Goal: Task Accomplishment & Management: Use online tool/utility

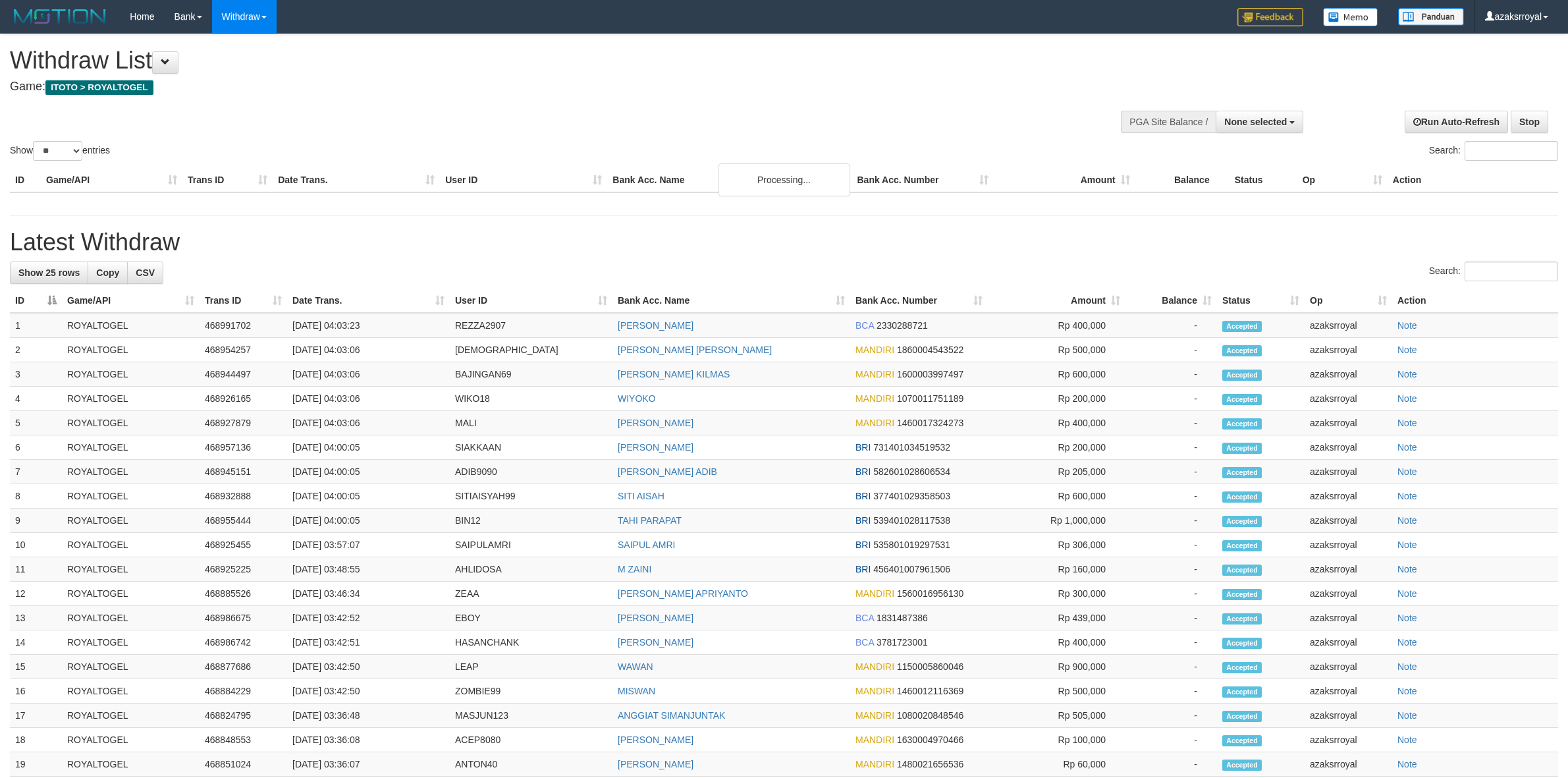
select select
select select "**"
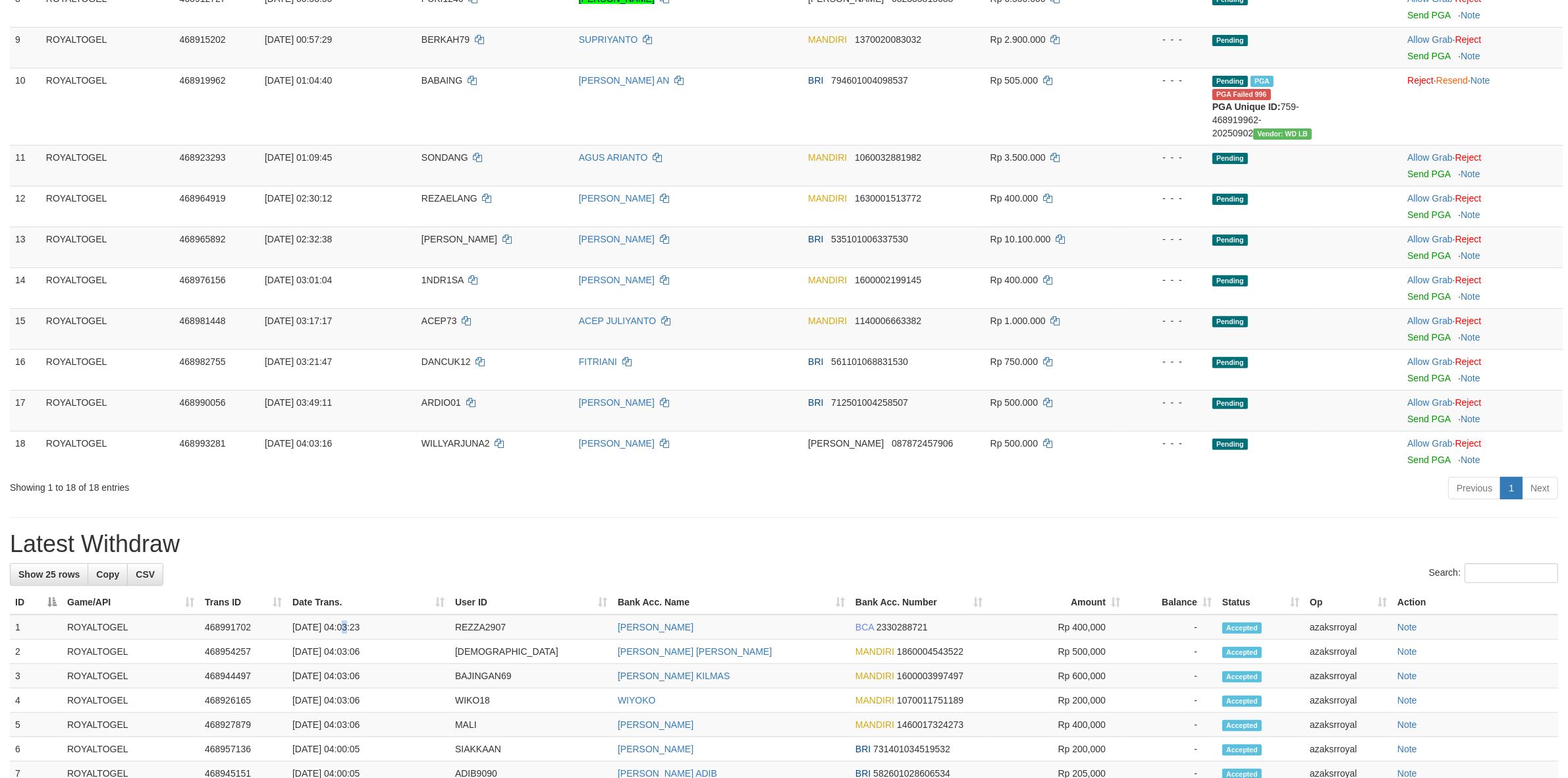
scroll to position [492, 0]
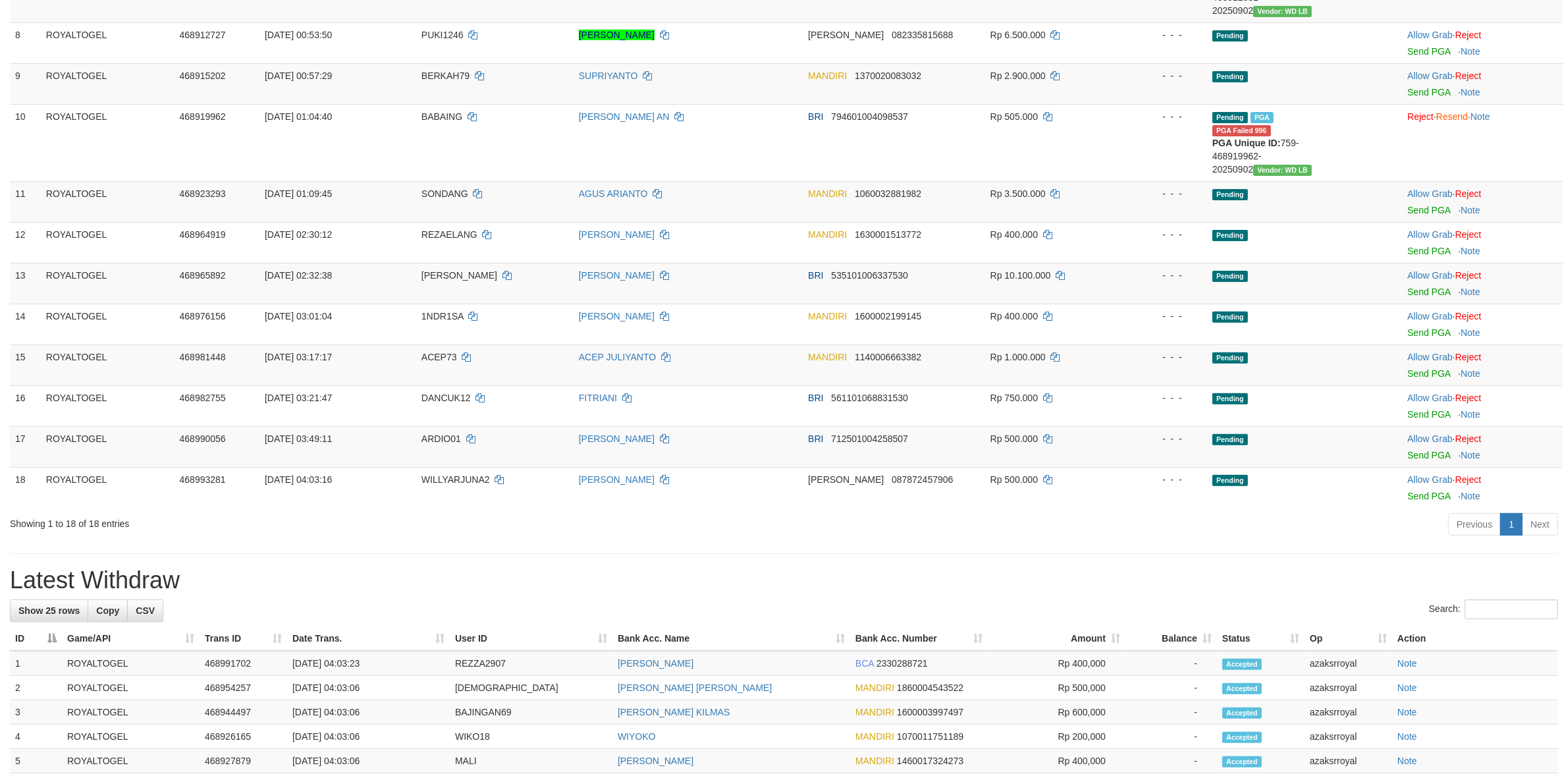
drag, startPoint x: 343, startPoint y: 631, endPoint x: 405, endPoint y: 627, distance: 62.1
copy td "04:03:23"
drag, startPoint x: 338, startPoint y: 659, endPoint x: 387, endPoint y: 659, distance: 49.0
click at [383, 659] on td "[DATE] 04:03:23" at bounding box center [368, 663] width 163 height 25
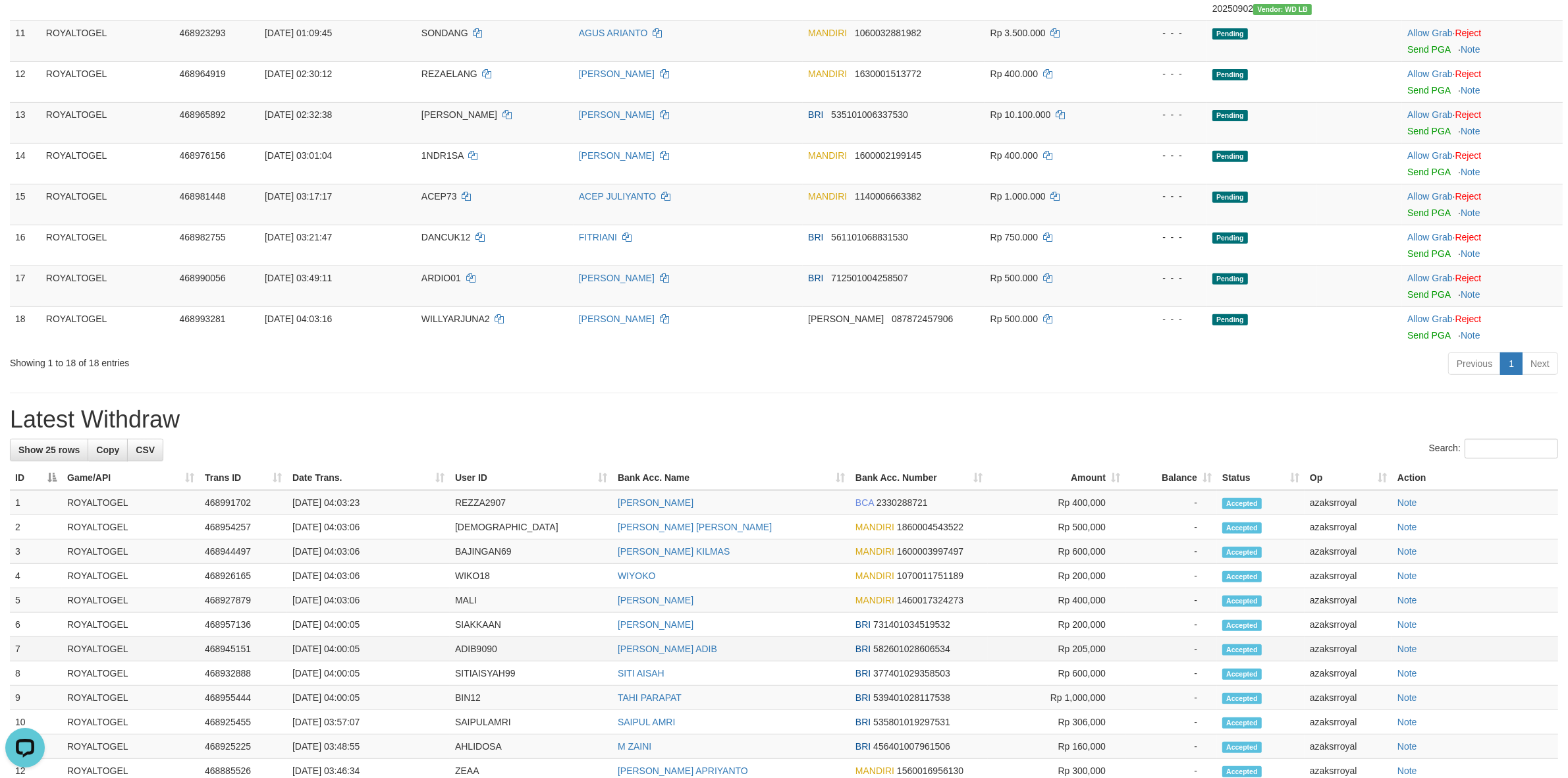
scroll to position [712, 0]
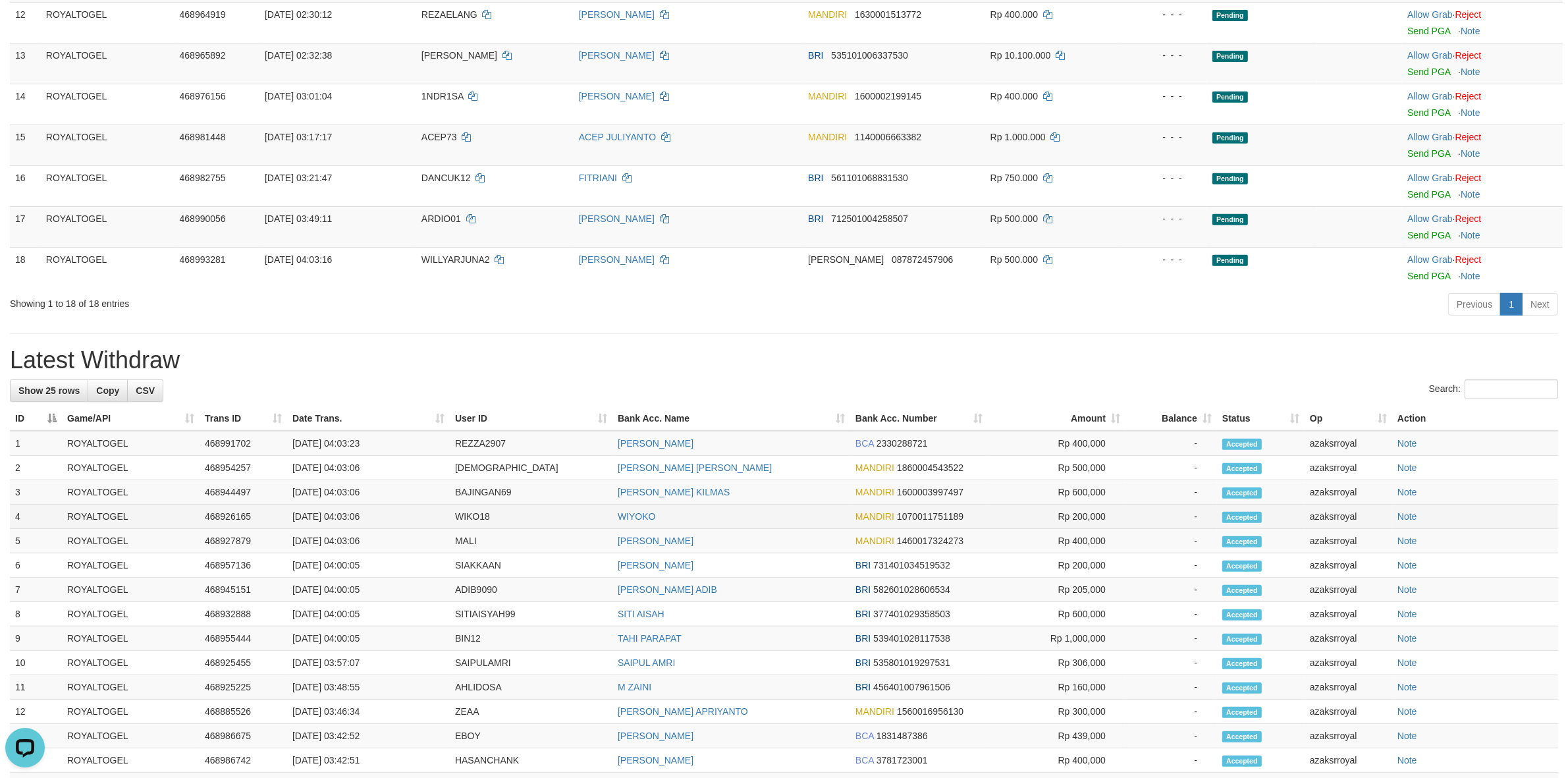
click at [348, 517] on td "[DATE] 04:03:06" at bounding box center [368, 517] width 163 height 24
click at [341, 515] on td "[DATE] 04:03:06" at bounding box center [368, 517] width 163 height 24
copy td "04:03:06"
drag, startPoint x: 341, startPoint y: 515, endPoint x: 399, endPoint y: 515, distance: 58.0
click at [399, 515] on td "[DATE] 04:03:06" at bounding box center [368, 517] width 163 height 24
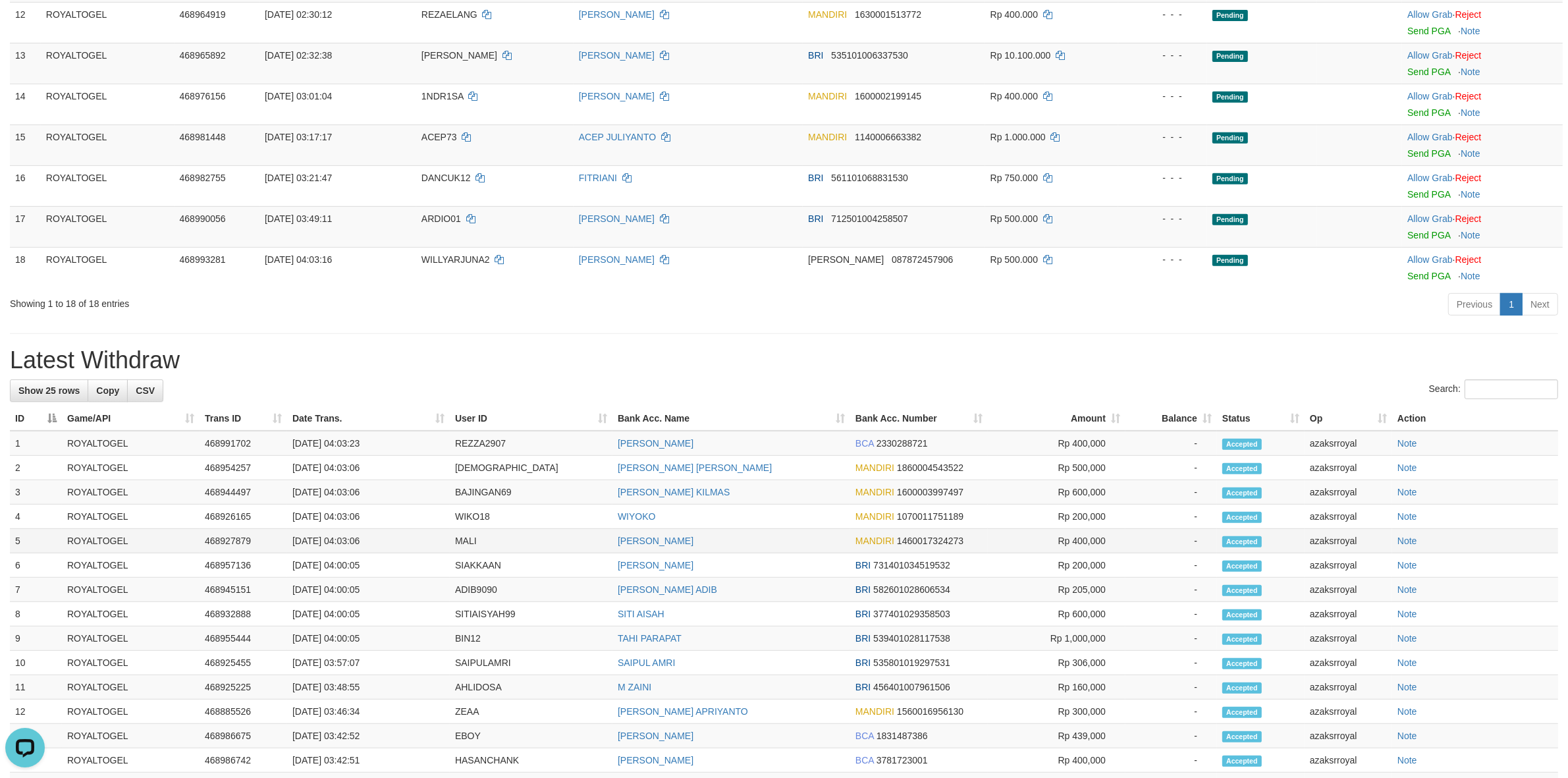
copy td "04:03:06"
drag, startPoint x: 339, startPoint y: 547, endPoint x: 395, endPoint y: 547, distance: 56.0
click at [395, 547] on td "[DATE] 04:03:06" at bounding box center [368, 541] width 163 height 24
click at [340, 492] on td "[DATE] 04:03:06" at bounding box center [368, 492] width 163 height 24
copy td "04:03:06"
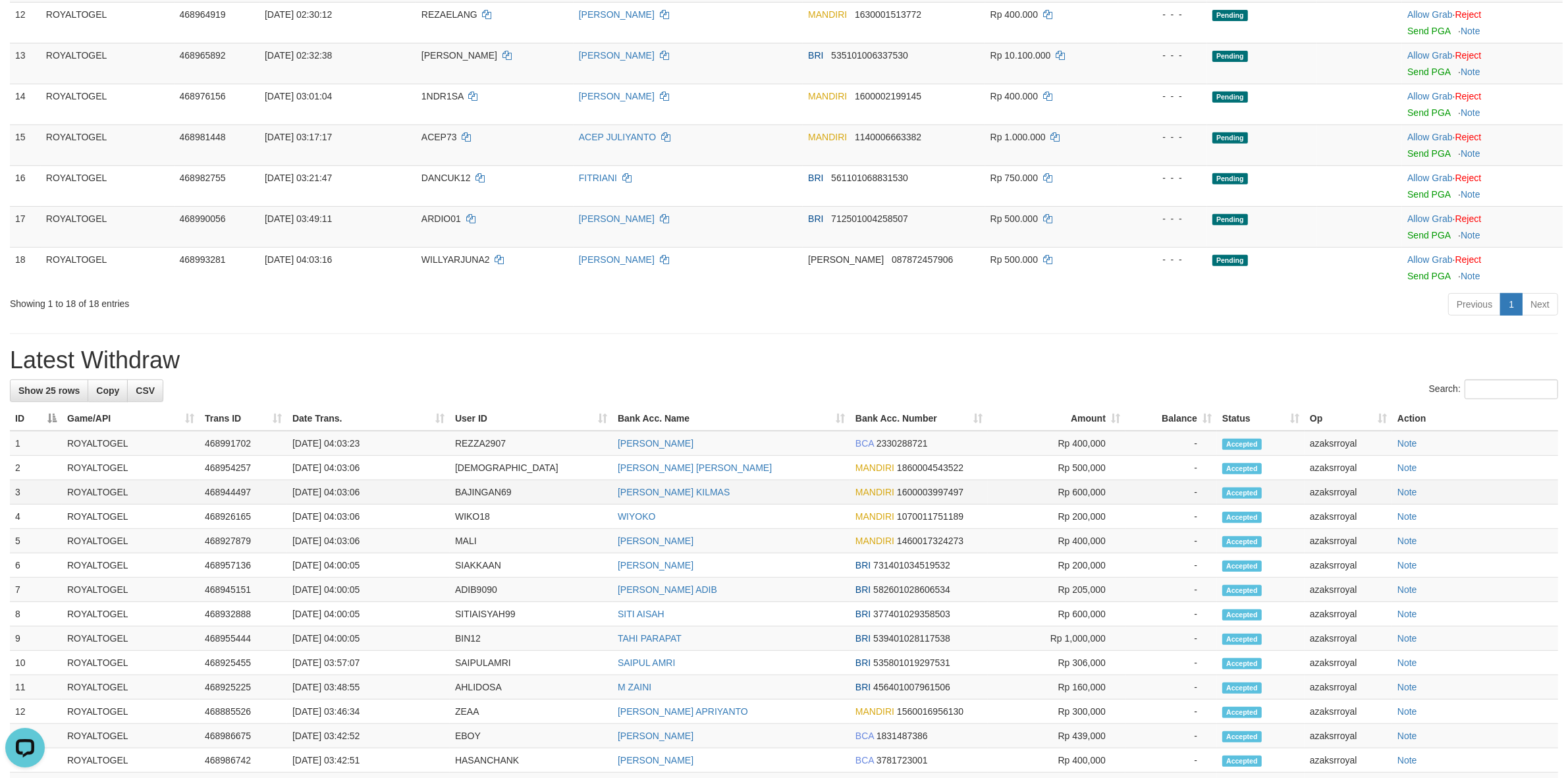
drag, startPoint x: 340, startPoint y: 492, endPoint x: 380, endPoint y: 489, distance: 40.1
click at [380, 489] on td "[DATE] 04:03:06" at bounding box center [368, 492] width 163 height 24
click at [349, 473] on td "[DATE] 04:03:06" at bounding box center [368, 468] width 163 height 24
drag, startPoint x: 349, startPoint y: 473, endPoint x: 396, endPoint y: 473, distance: 47.0
click at [396, 473] on td "[DATE] 04:03:06" at bounding box center [368, 468] width 163 height 24
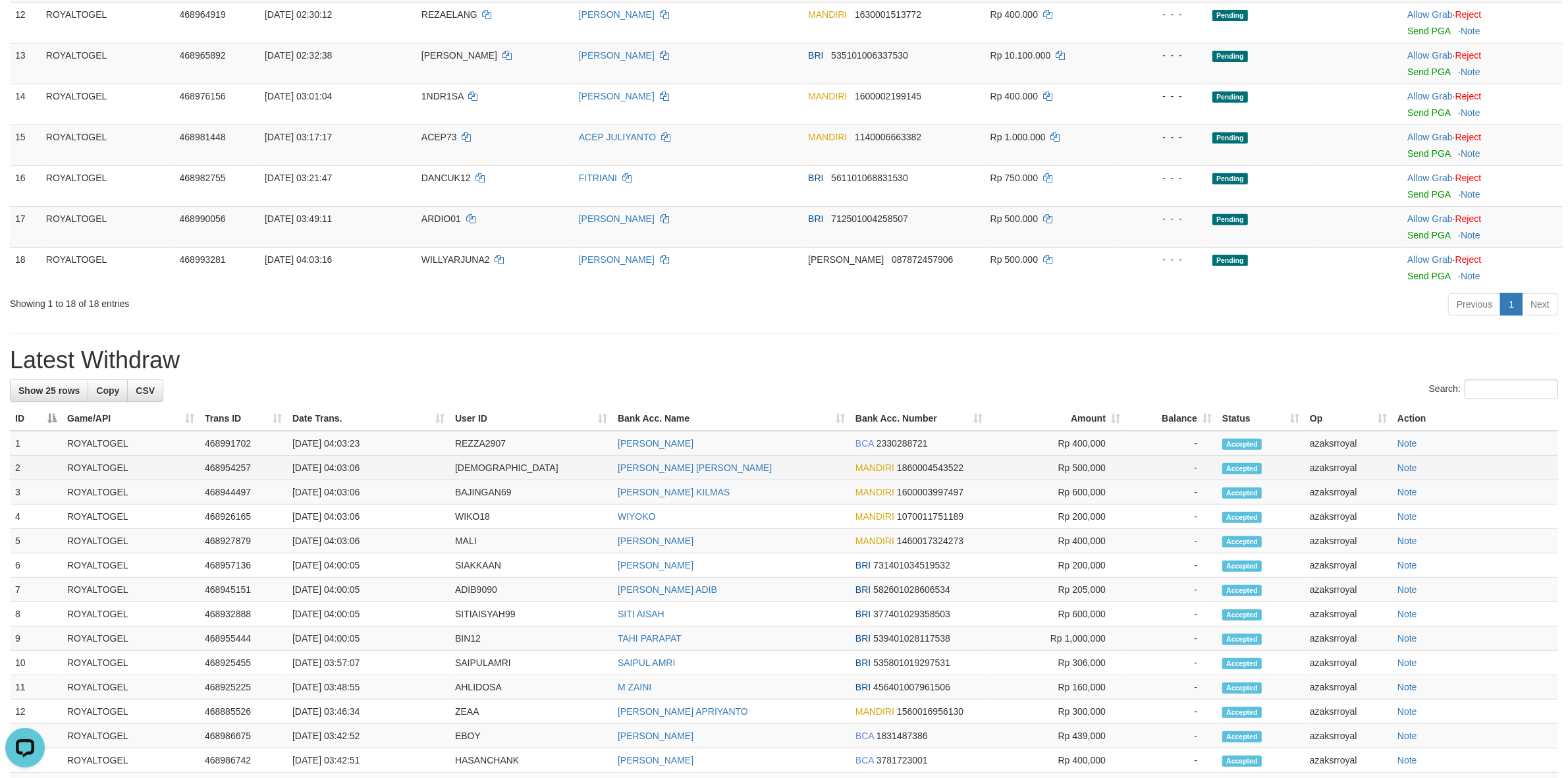
copy td ":03:06"
click at [343, 471] on td "[DATE] 04:03:06" at bounding box center [368, 468] width 163 height 24
copy td "04:03:06"
drag, startPoint x: 343, startPoint y: 471, endPoint x: 396, endPoint y: 469, distance: 53.0
click at [396, 469] on td "[DATE] 04:03:06" at bounding box center [368, 468] width 163 height 24
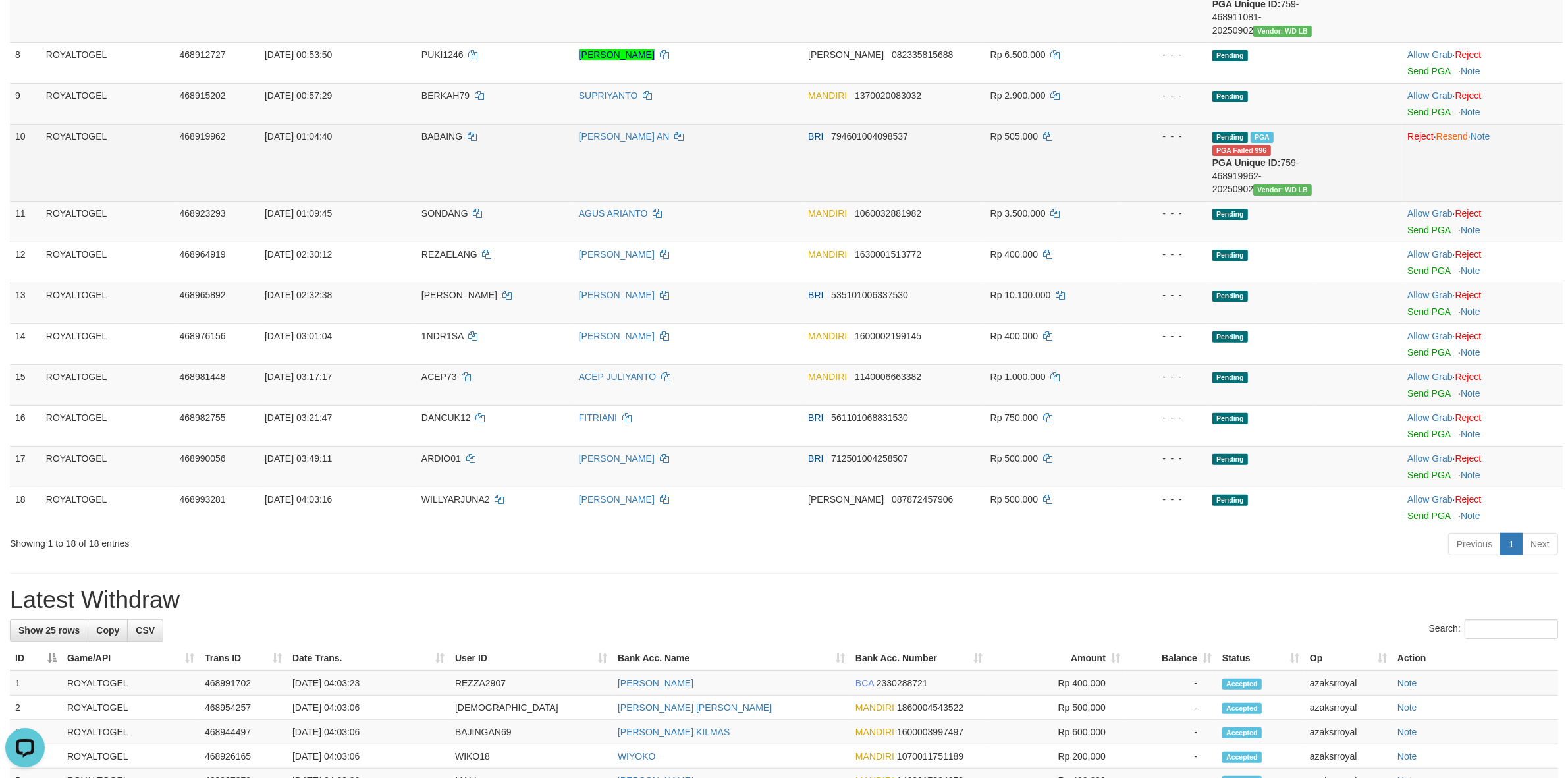
scroll to position [382, 0]
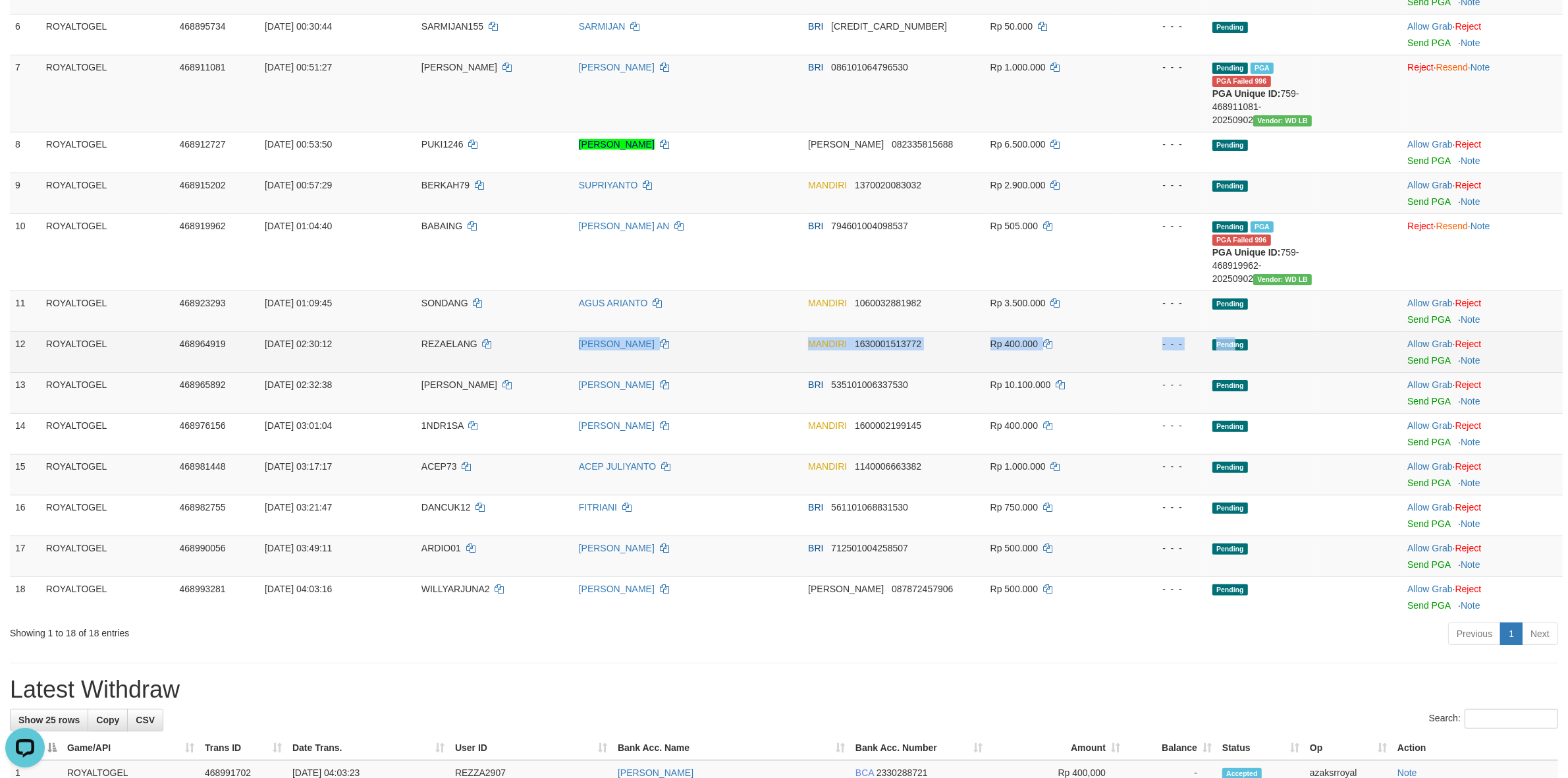
drag, startPoint x: 564, startPoint y: 349, endPoint x: 1242, endPoint y: 344, distance: 678.0
click at [1242, 344] on tr "12 ROYALTOGEL 468964919 02/09/2025 02:30:12 REZAELANG REZA ARDIANSYAH MANDIRI 1…" at bounding box center [786, 352] width 1552 height 41
click at [1416, 364] on link "Send PGA" at bounding box center [1428, 360] width 43 height 11
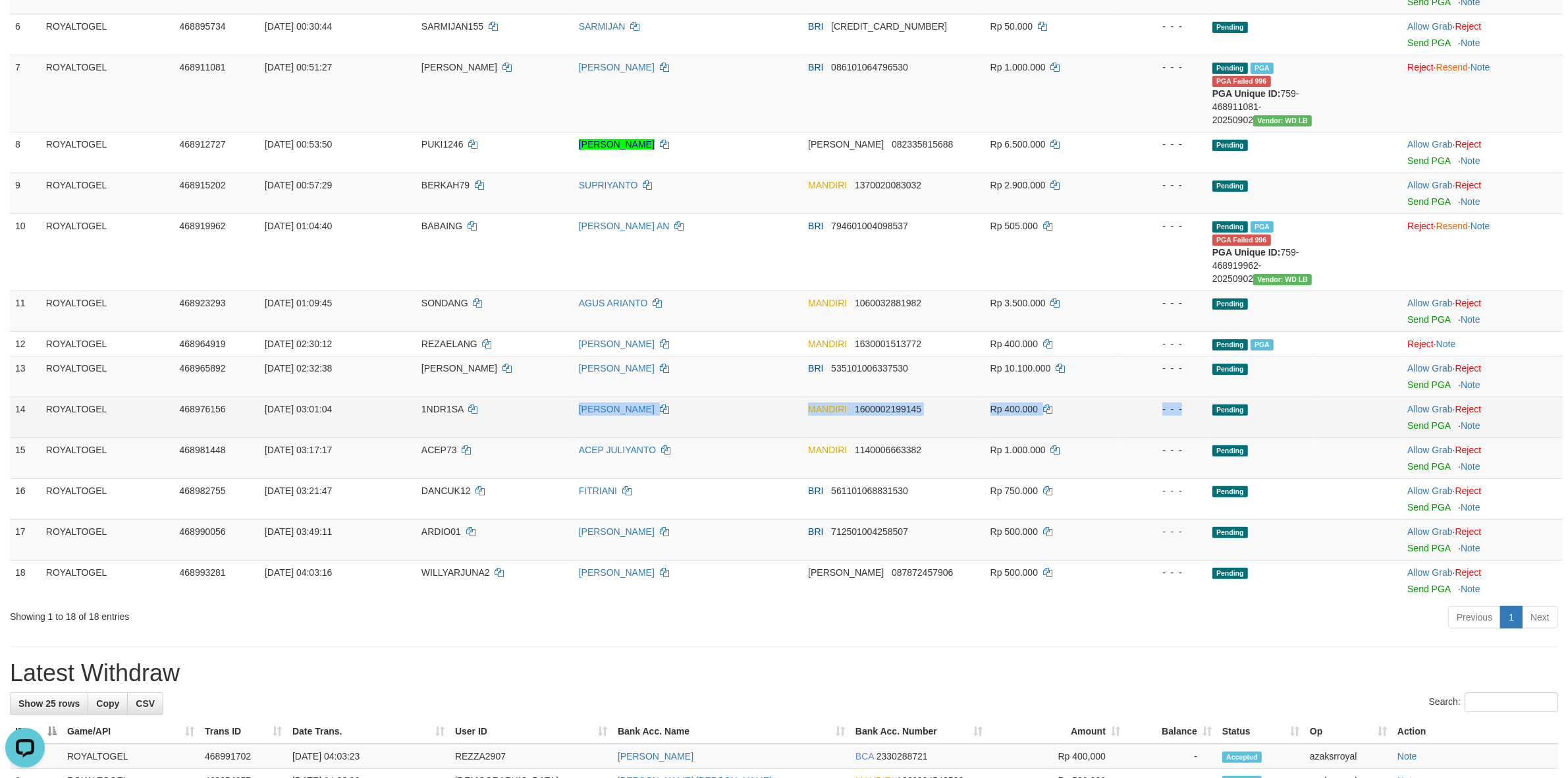
drag, startPoint x: 553, startPoint y: 411, endPoint x: 1216, endPoint y: 419, distance: 663.0
click at [1216, 419] on tr "14 ROYALTOGEL 468976156 02/09/2025 03:01:04 1NDR1SA EVERDINA SADA MANDIRI 16000…" at bounding box center [786, 417] width 1552 height 41
click at [1415, 425] on link "Send PGA" at bounding box center [1428, 425] width 43 height 11
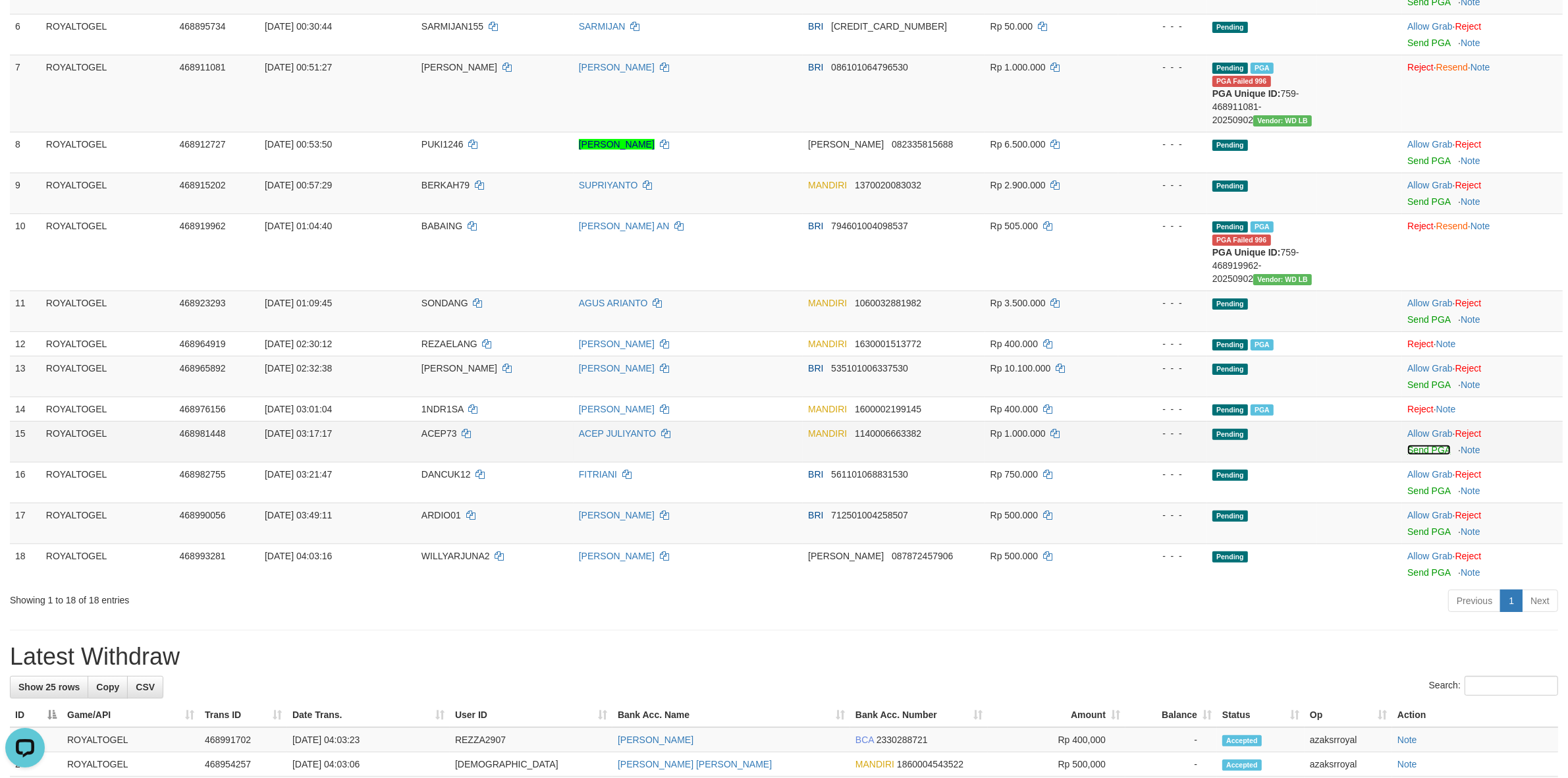
click at [1420, 452] on link "Send PGA" at bounding box center [1428, 449] width 43 height 11
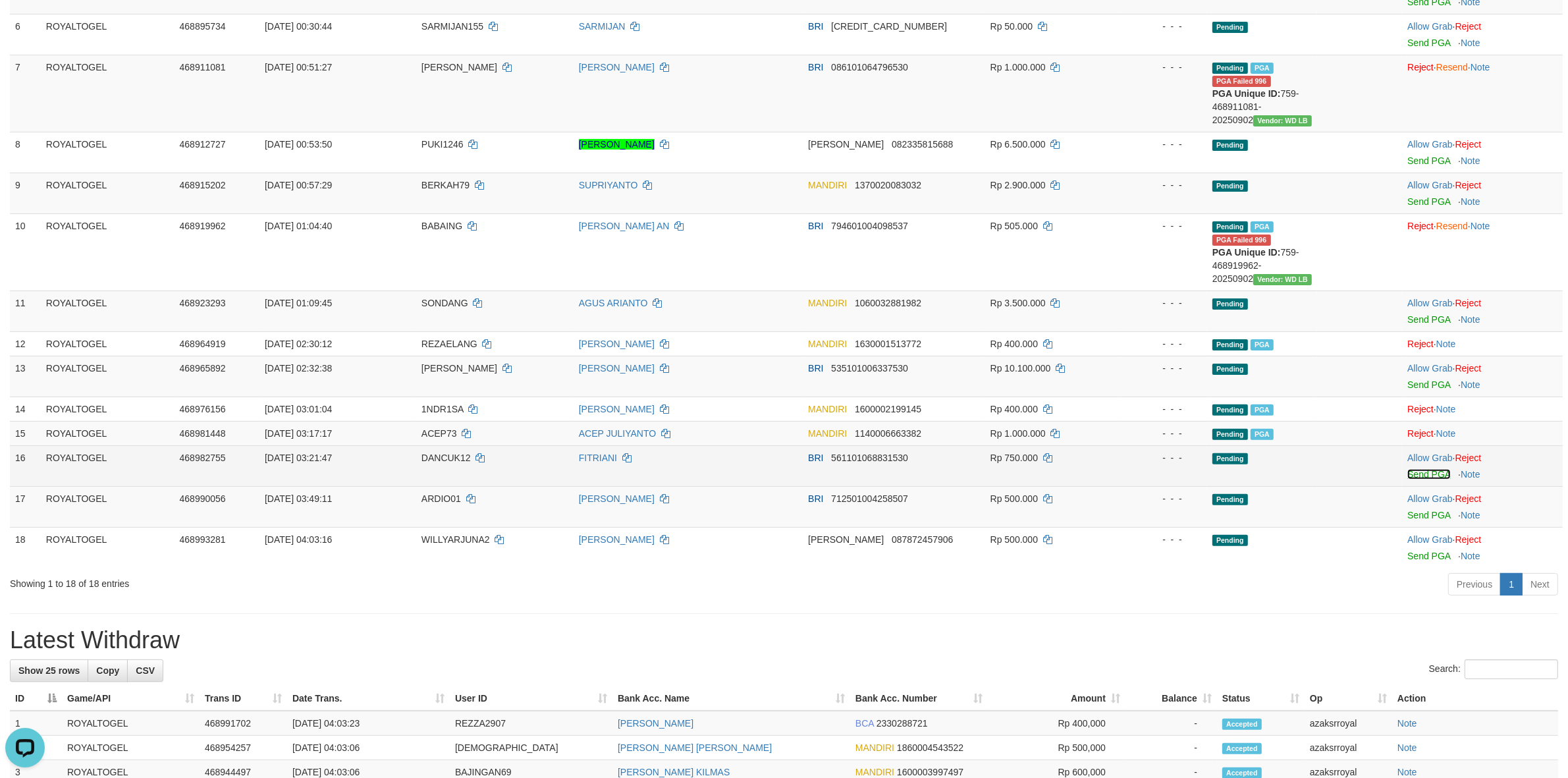
click at [1427, 478] on link "Send PGA" at bounding box center [1428, 474] width 43 height 11
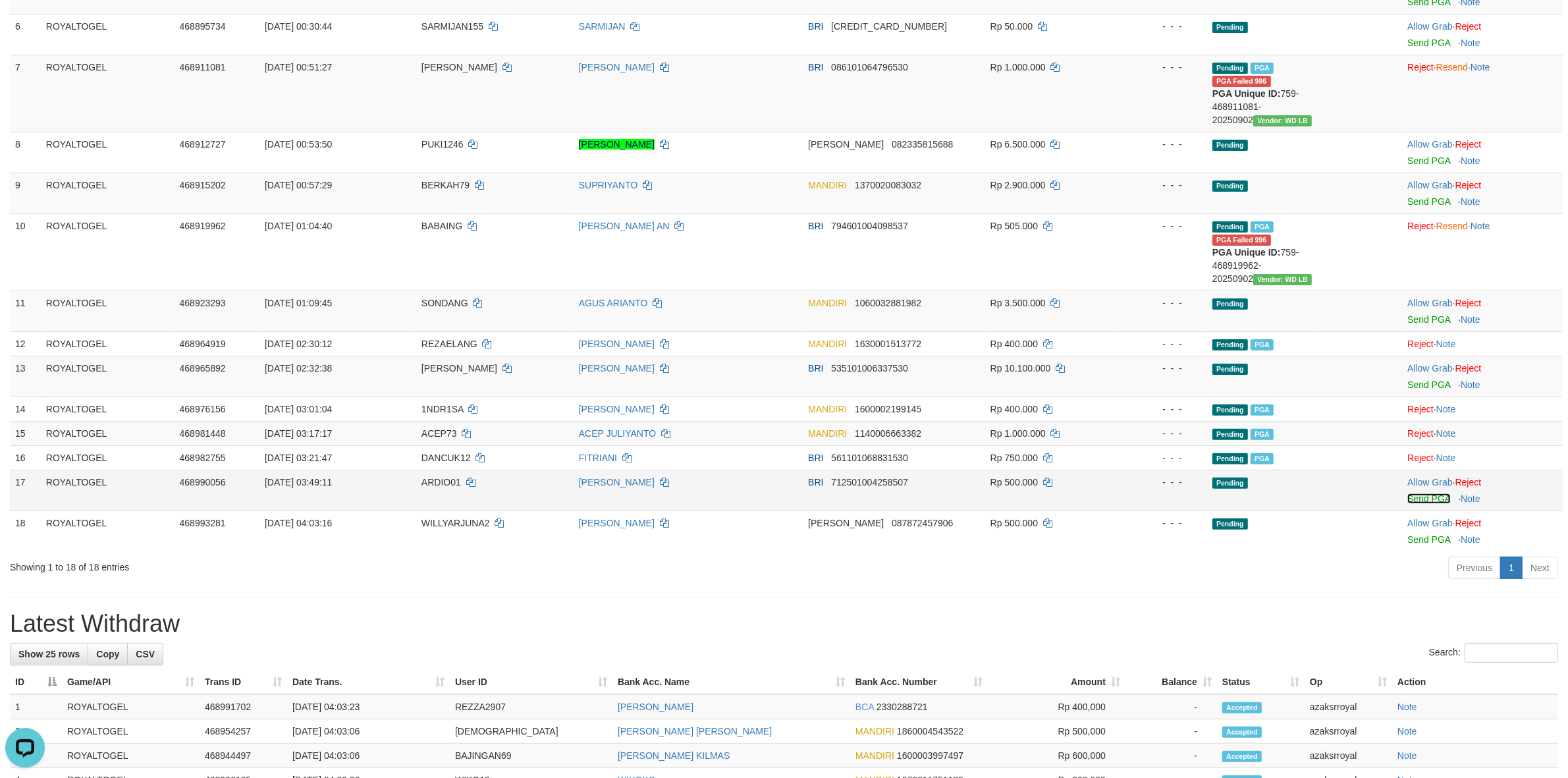
click at [1419, 498] on link "Send PGA" at bounding box center [1428, 498] width 43 height 11
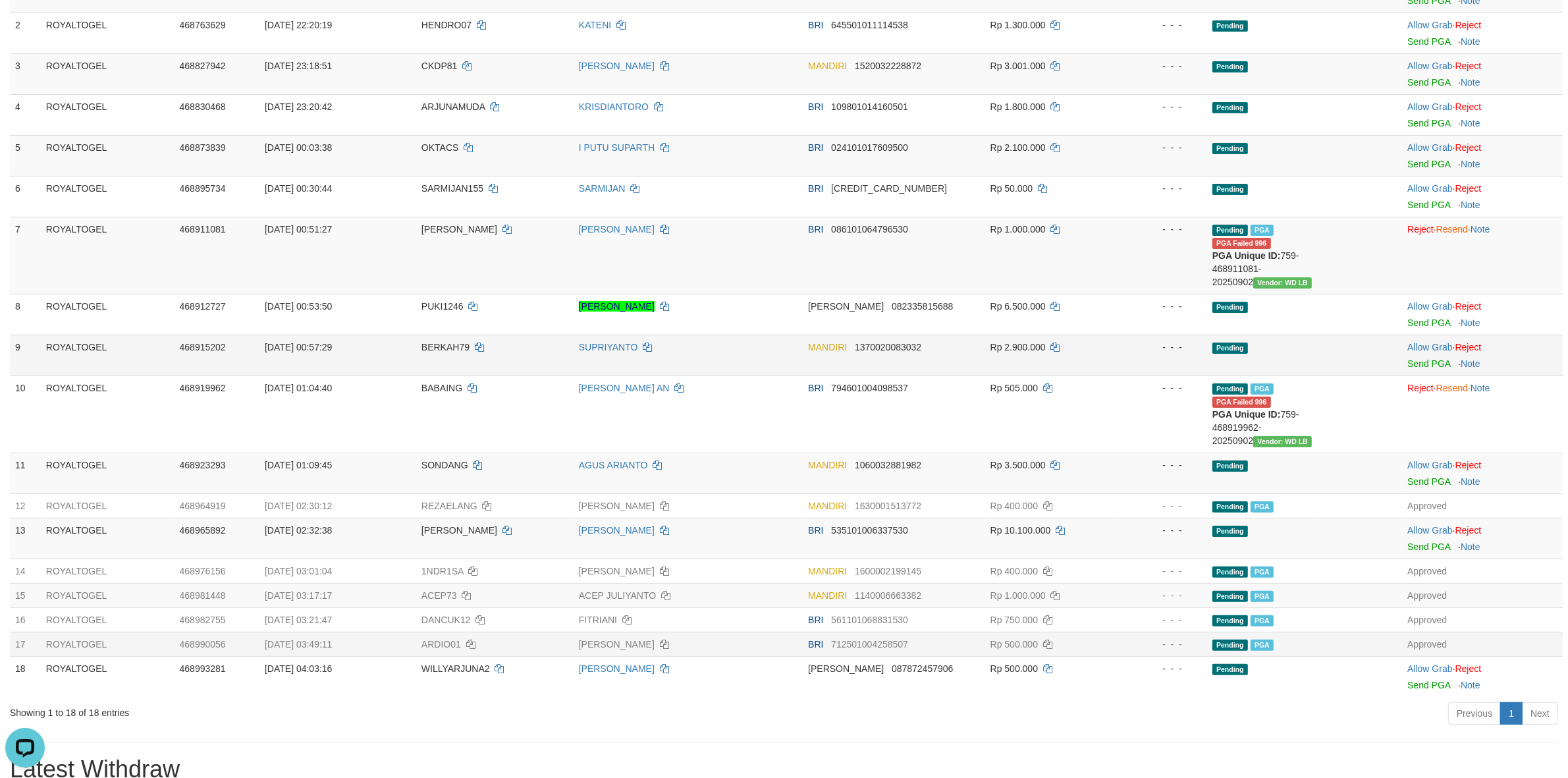
scroll to position [272, 0]
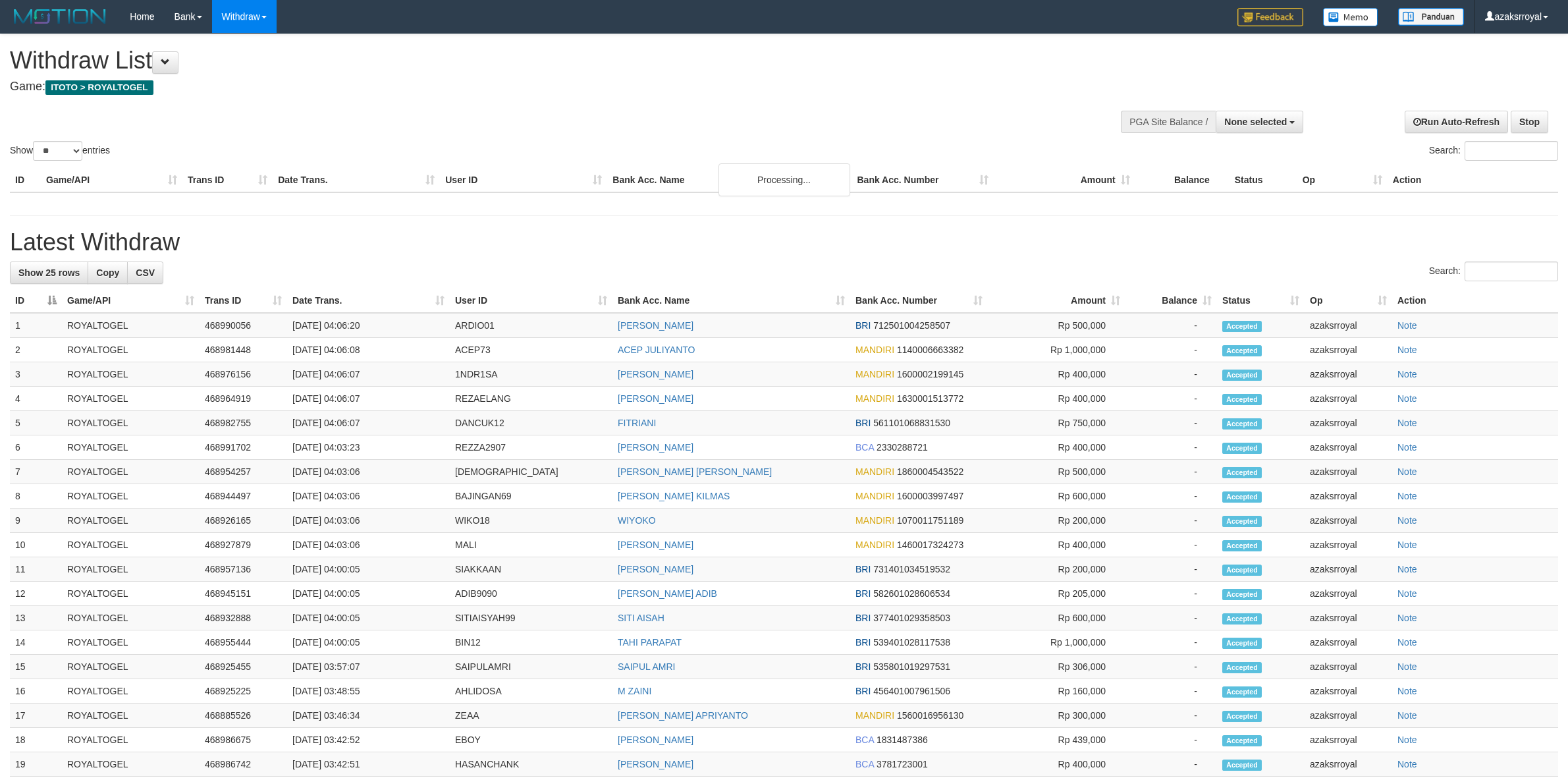
select select
select select "**"
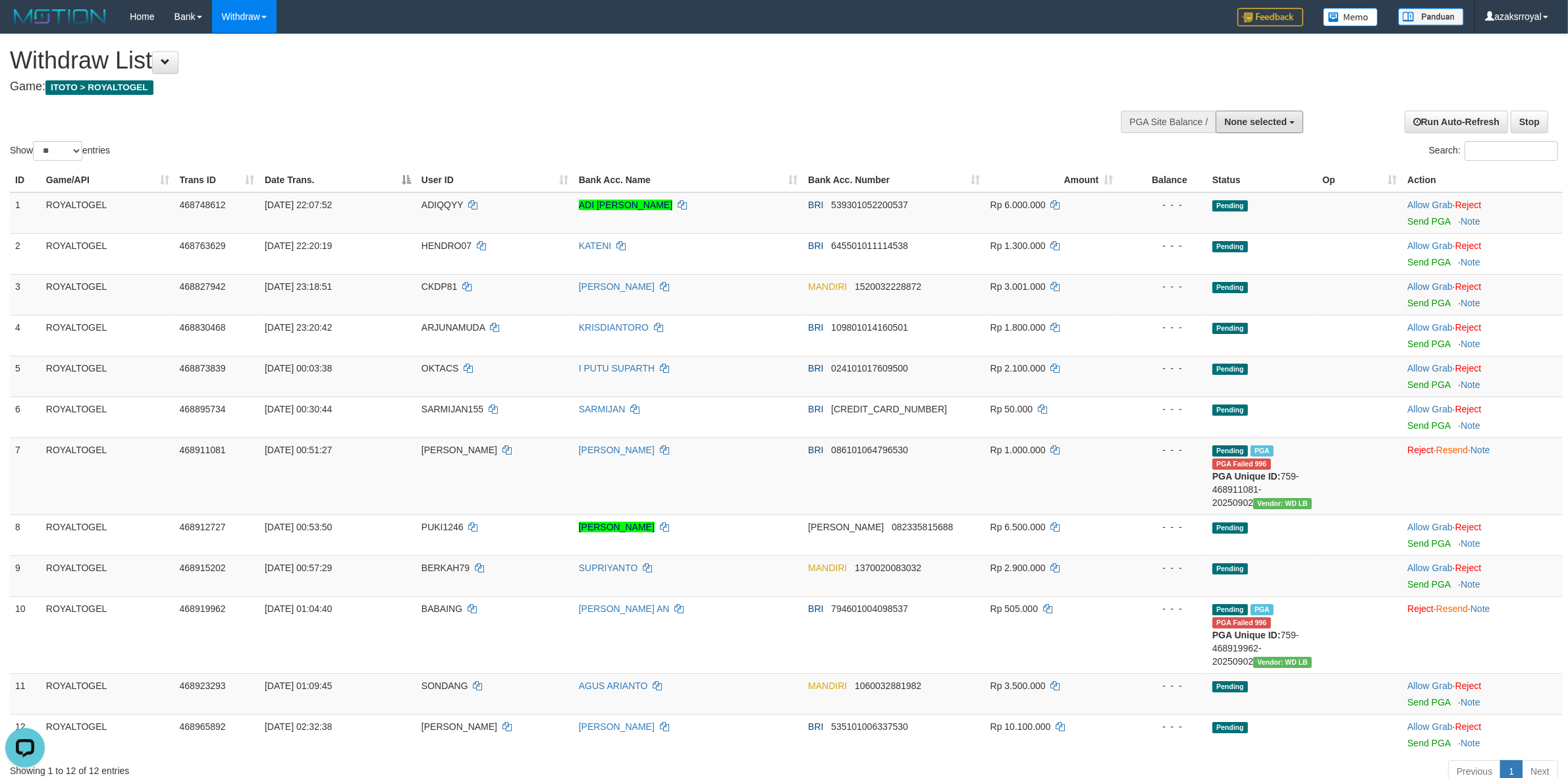
drag, startPoint x: 1278, startPoint y: 127, endPoint x: 1242, endPoint y: 179, distance: 63.2
click at [1278, 127] on button "None selected" at bounding box center [1259, 122] width 88 height 23
click at [1233, 186] on label "[ITOTO] ROYALTOGEL" at bounding box center [1234, 188] width 136 height 17
select select "***"
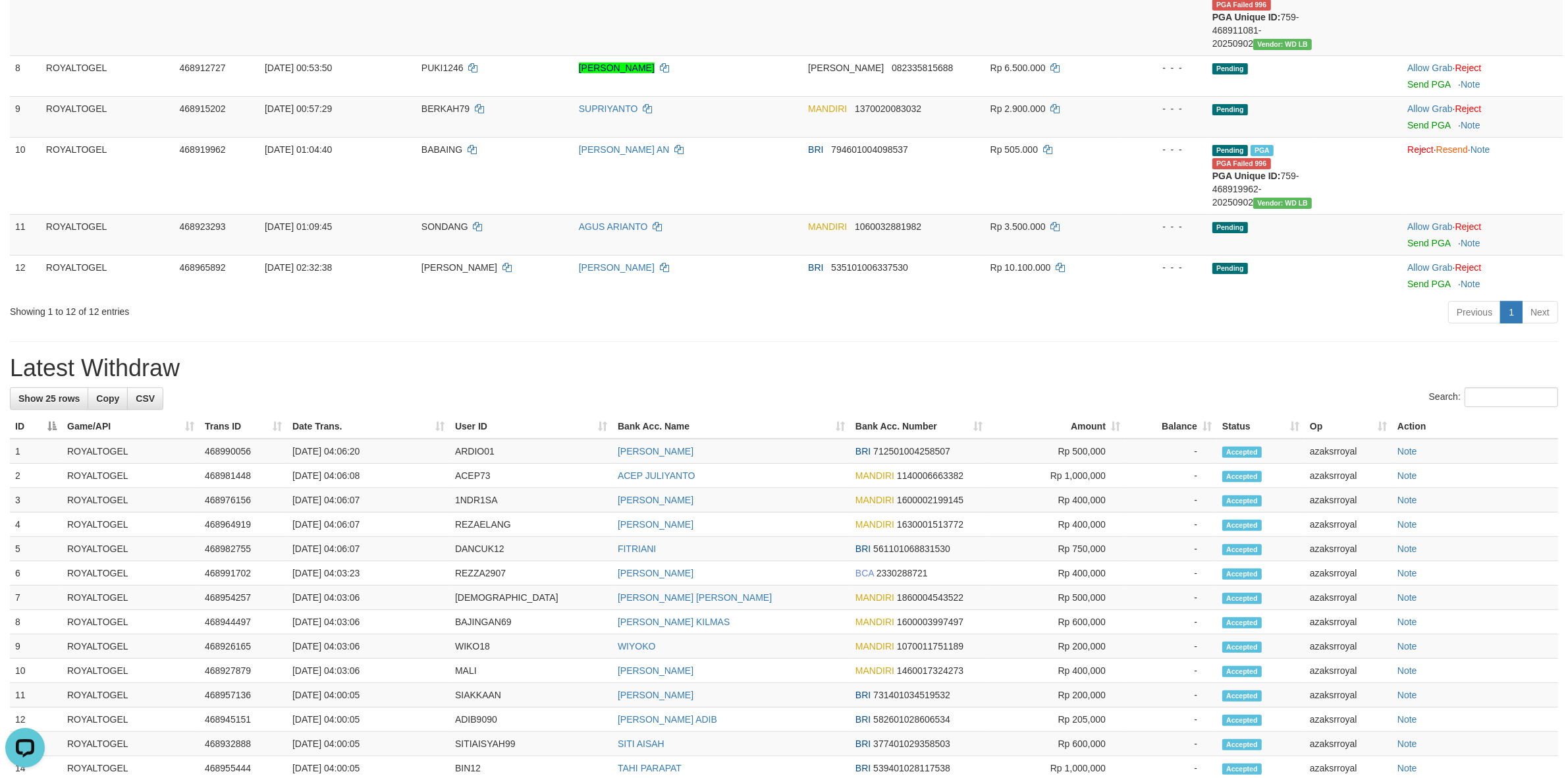
scroll to position [548, 0]
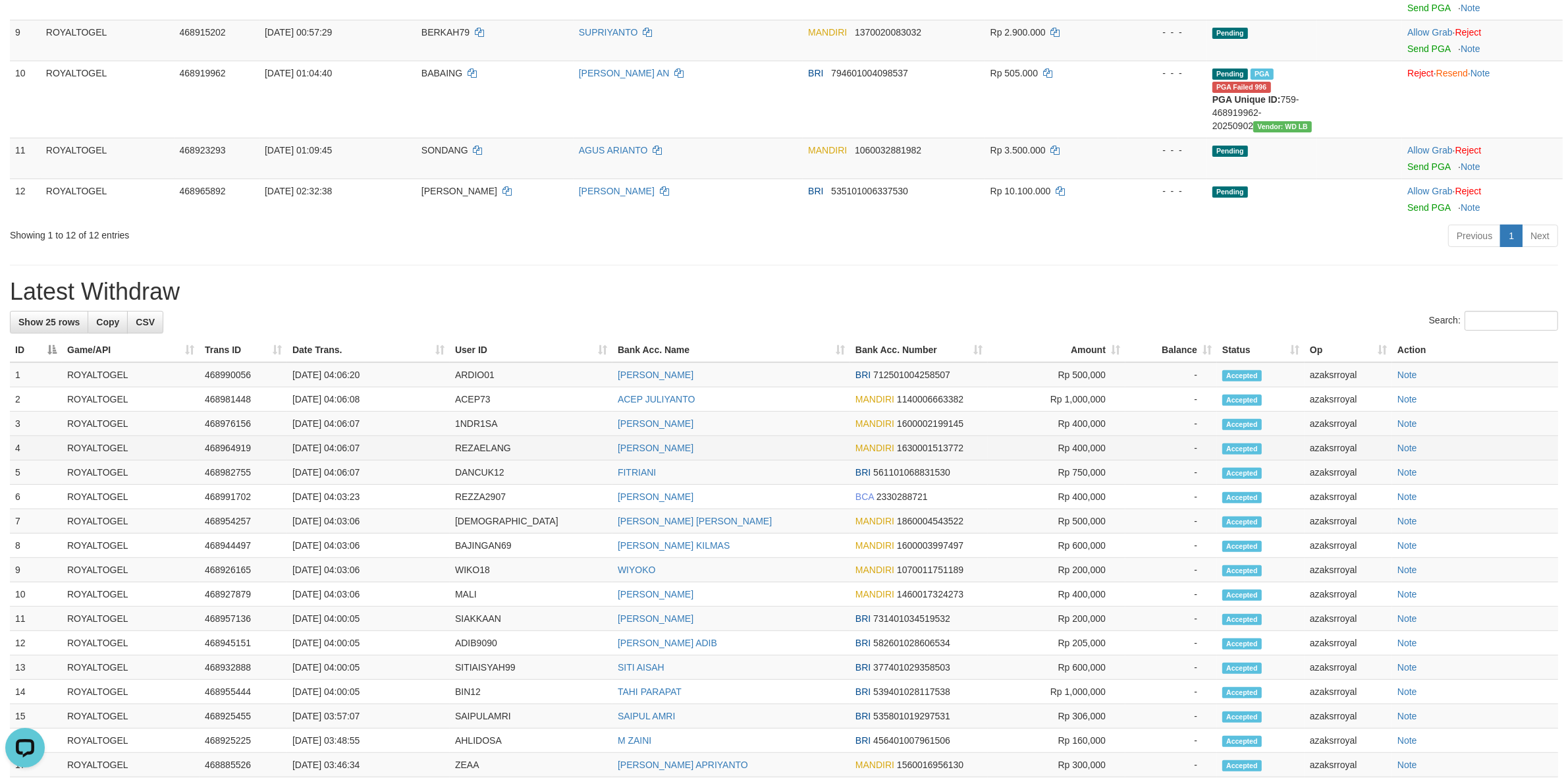
click at [336, 443] on td "02/09/2025 04:06:07" at bounding box center [368, 448] width 163 height 24
copy td "04:06:07"
drag, startPoint x: 336, startPoint y: 443, endPoint x: 384, endPoint y: 443, distance: 48.0
click at [384, 443] on td "02/09/2025 04:06:07" at bounding box center [368, 448] width 163 height 24
click at [343, 423] on td "02/09/2025 04:06:07" at bounding box center [368, 423] width 163 height 24
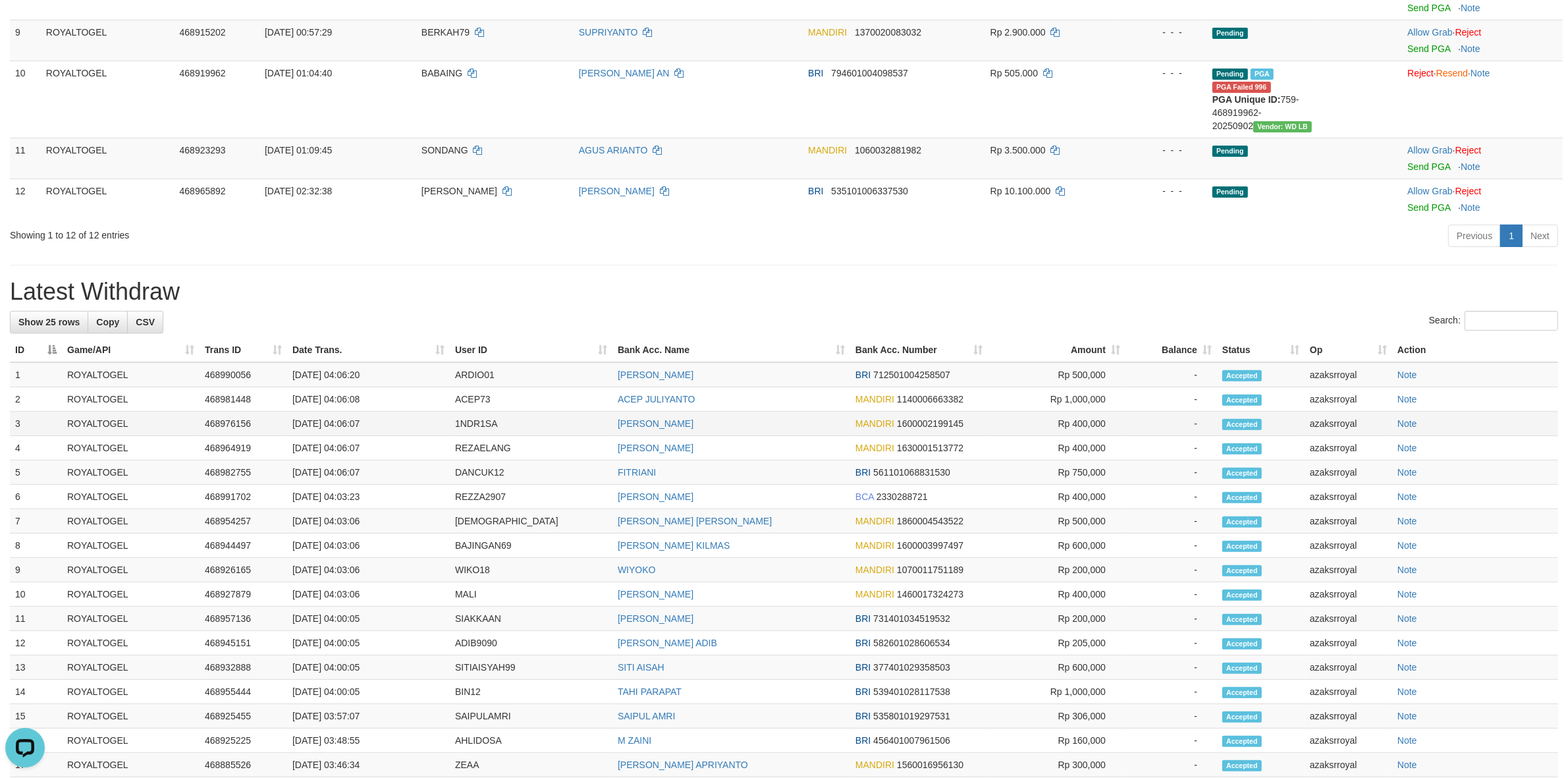
copy td "04:06:07"
drag, startPoint x: 343, startPoint y: 423, endPoint x: 402, endPoint y: 422, distance: 59.0
click at [402, 422] on td "02/09/2025 04:06:07" at bounding box center [368, 423] width 163 height 24
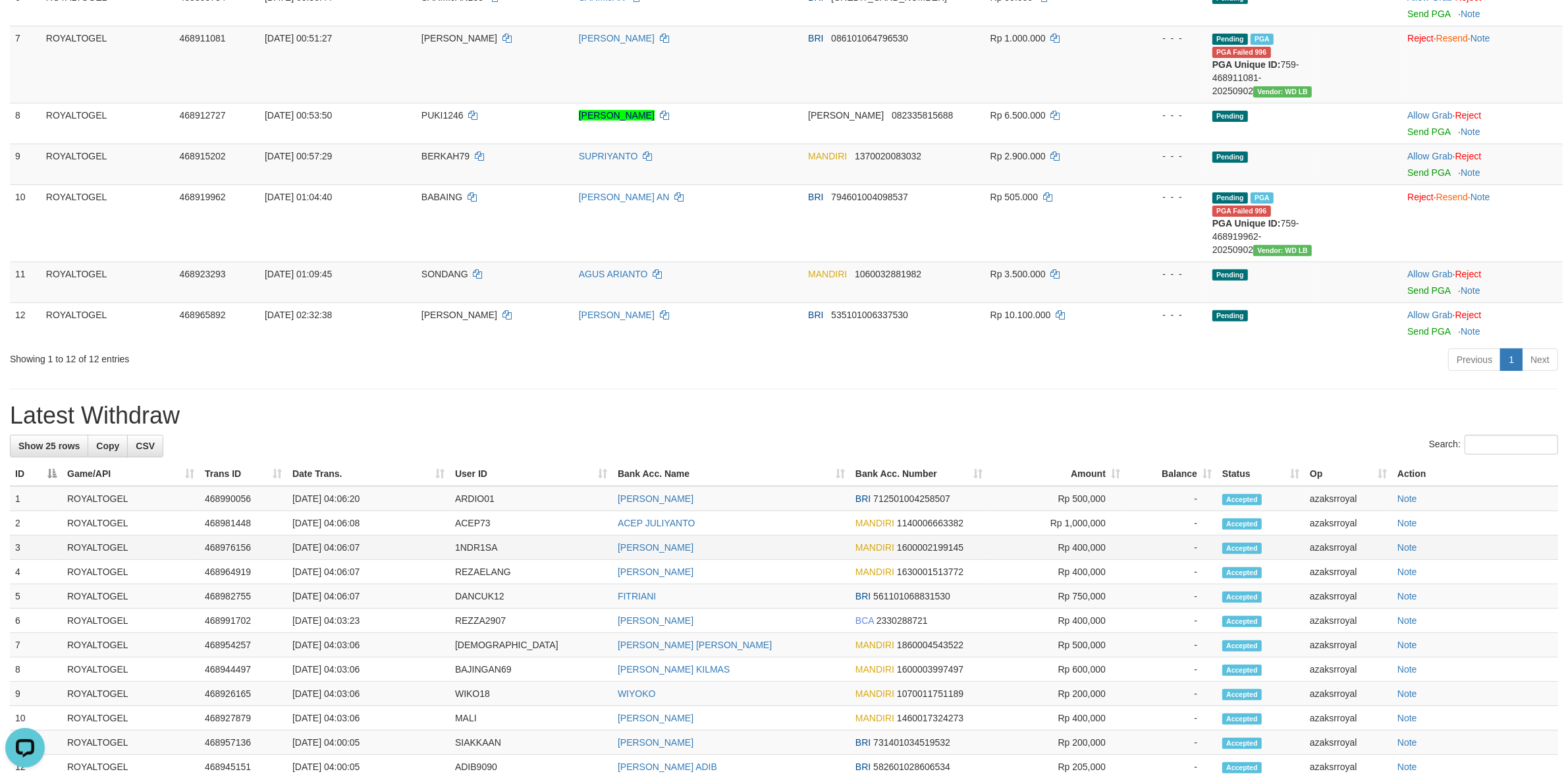
scroll to position [672, 0]
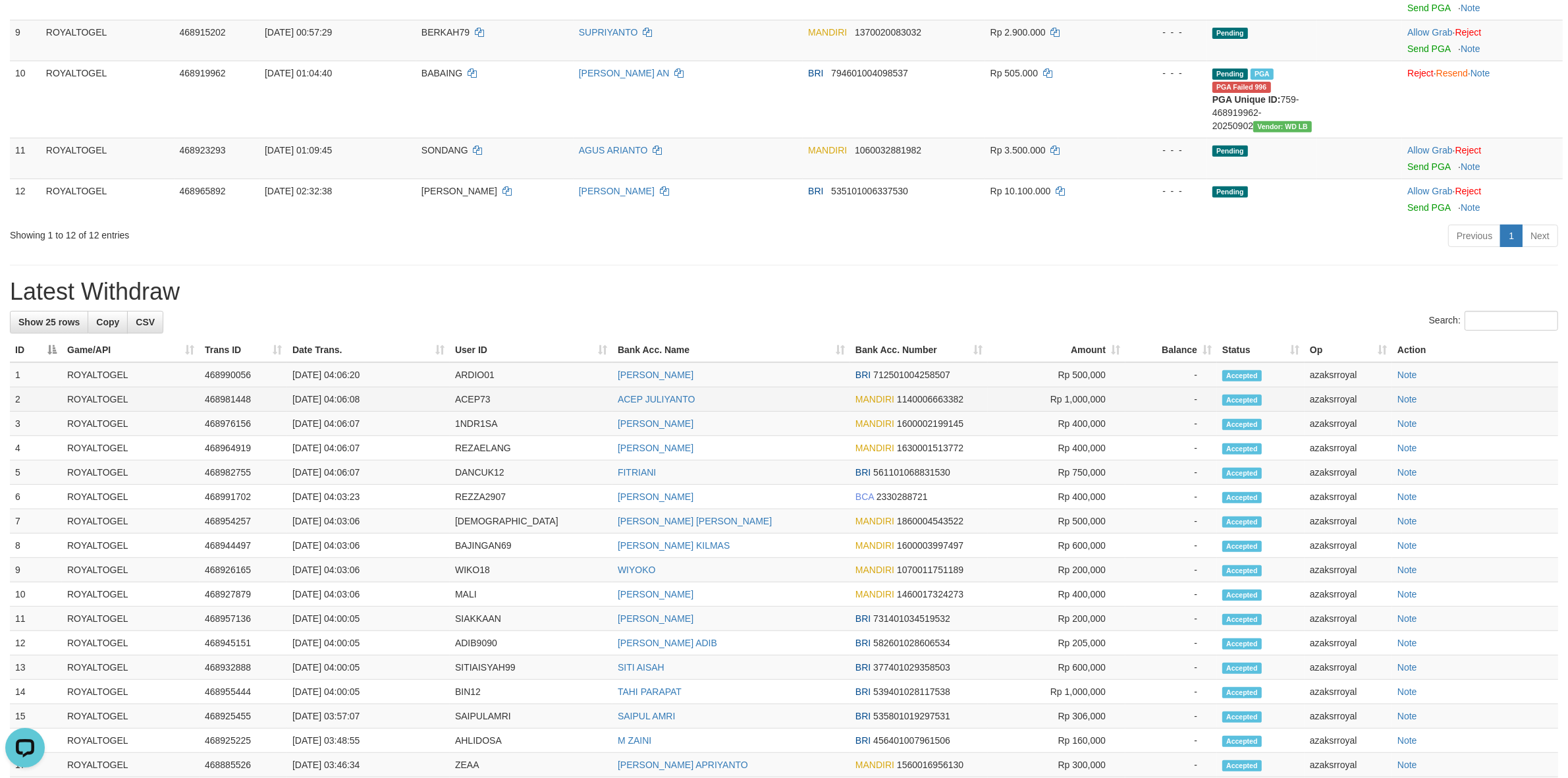
copy td "04:06:08"
drag, startPoint x: 336, startPoint y: 395, endPoint x: 409, endPoint y: 395, distance: 73.0
click at [409, 395] on td "02/09/2025 04:06:08" at bounding box center [368, 399] width 163 height 24
click at [343, 473] on td "[DATE] 04:06:07" at bounding box center [368, 472] width 163 height 24
copy td "04:06:07"
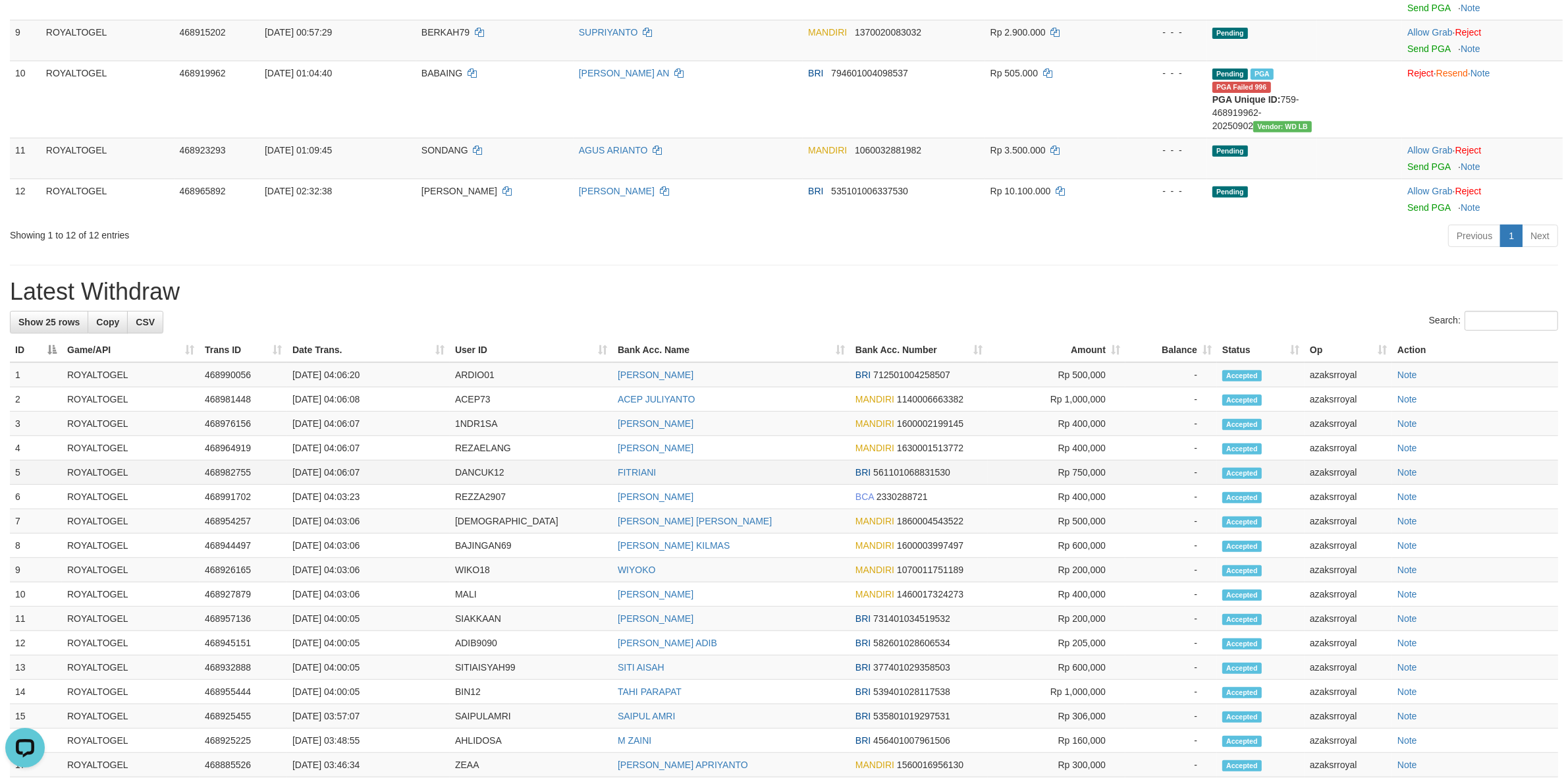
drag, startPoint x: 343, startPoint y: 473, endPoint x: 377, endPoint y: 472, distance: 34.0
click at [377, 472] on td "[DATE] 04:06:07" at bounding box center [368, 472] width 163 height 24
click at [344, 374] on td "[DATE] 04:06:20" at bounding box center [368, 375] width 163 height 25
copy td "04:06:20"
drag, startPoint x: 344, startPoint y: 374, endPoint x: 394, endPoint y: 379, distance: 50.2
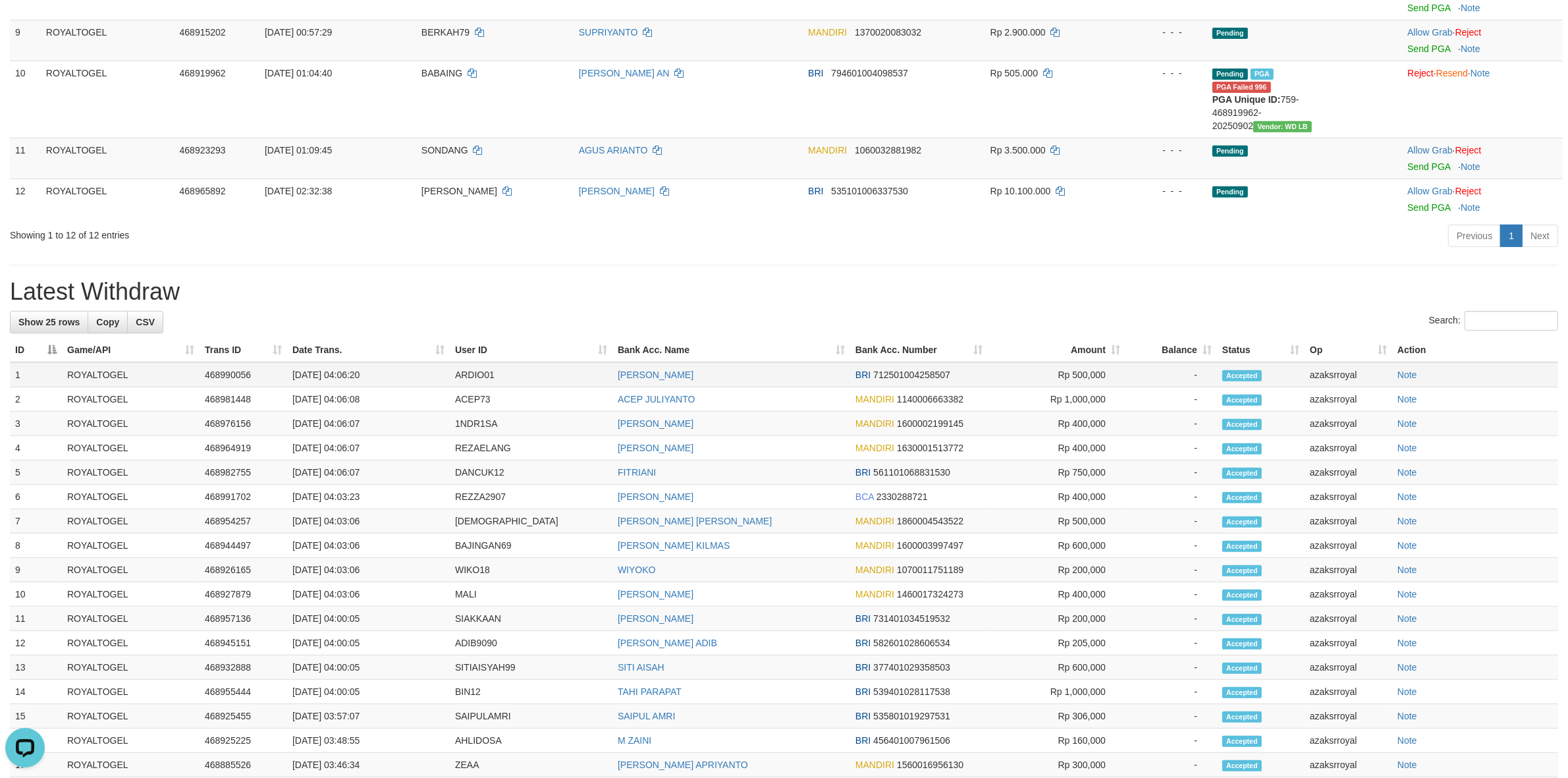
click at [394, 379] on td "[DATE] 04:06:20" at bounding box center [368, 375] width 163 height 25
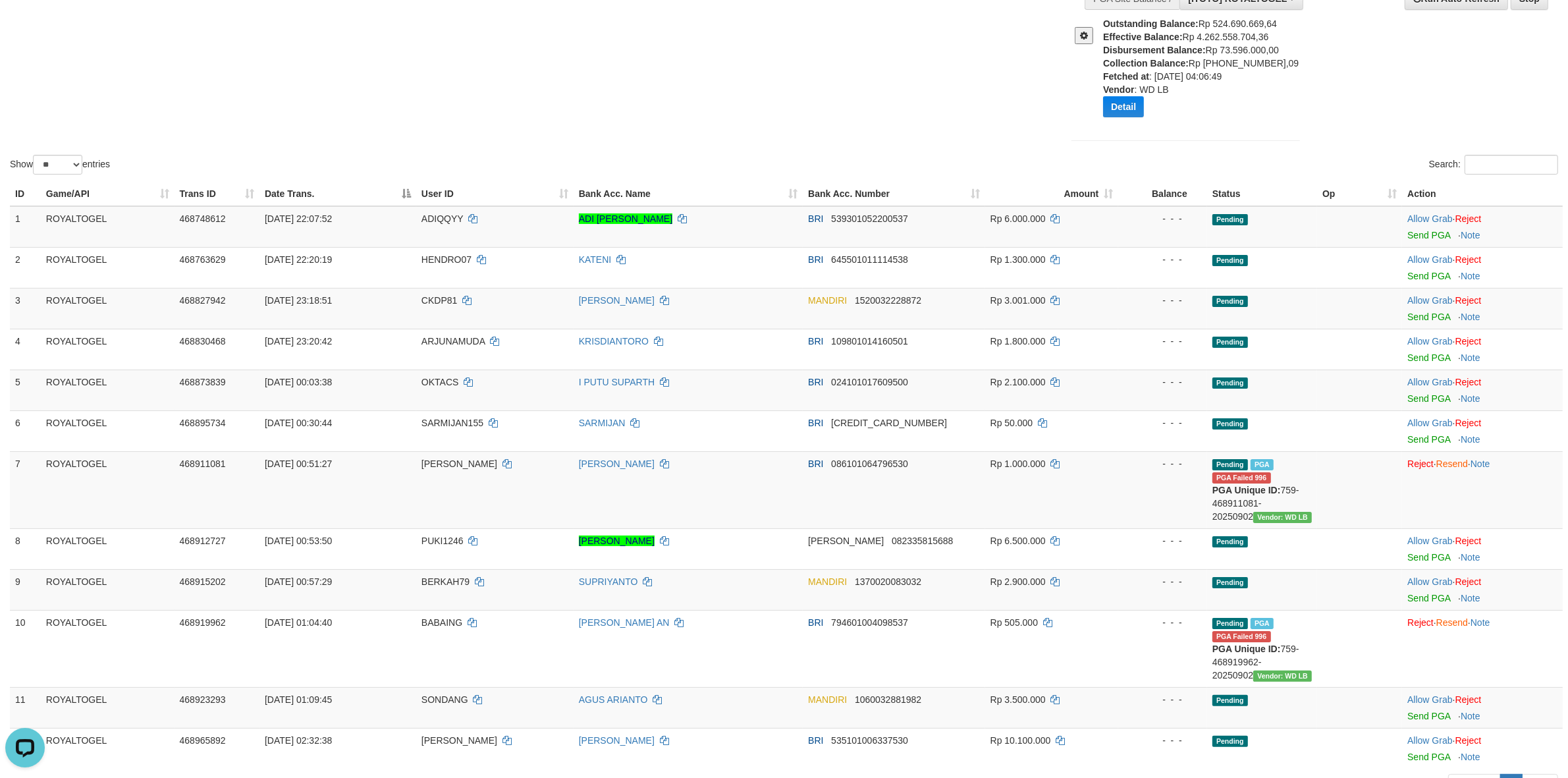
scroll to position [219, 0]
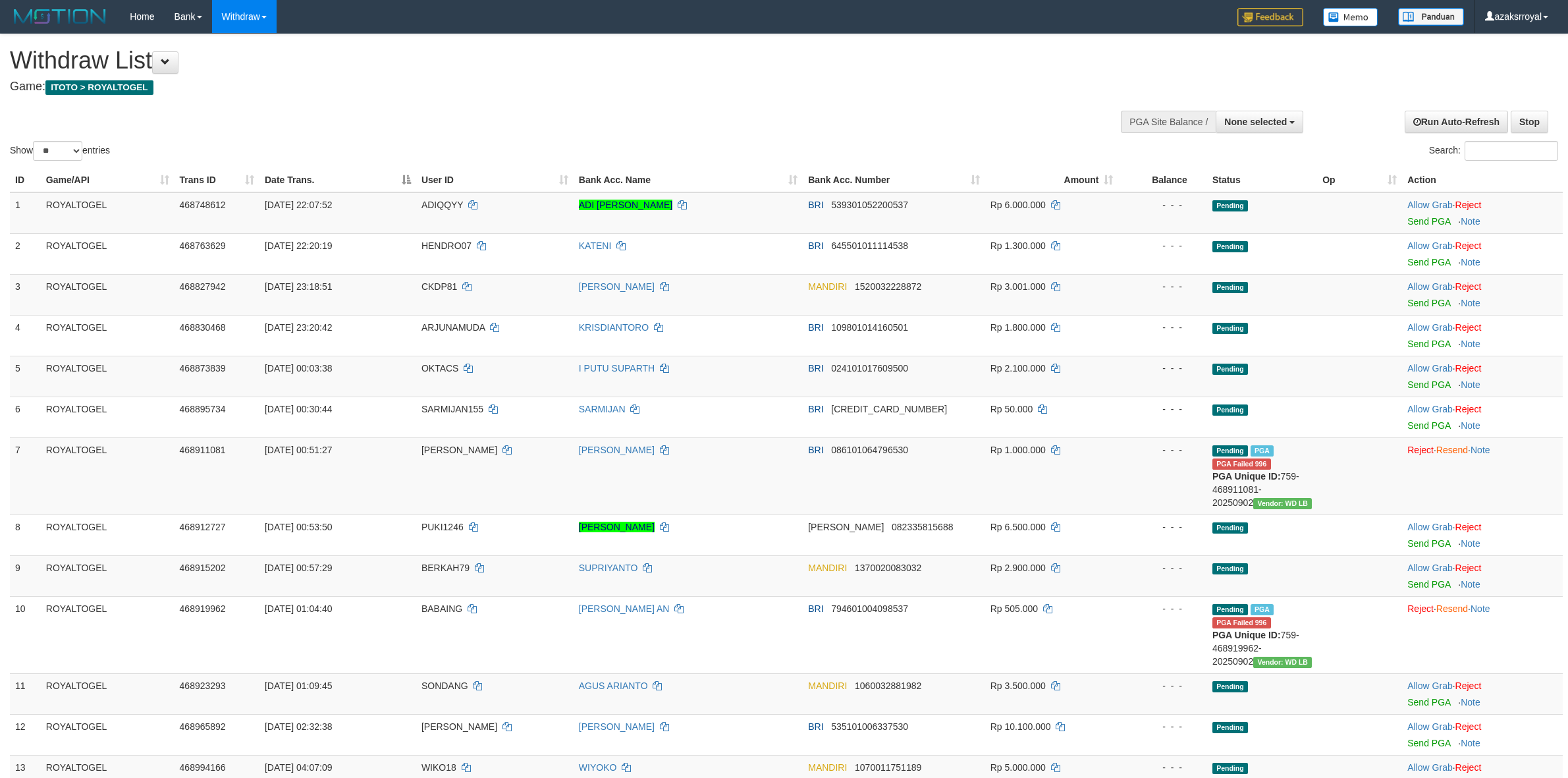
select select
select select "**"
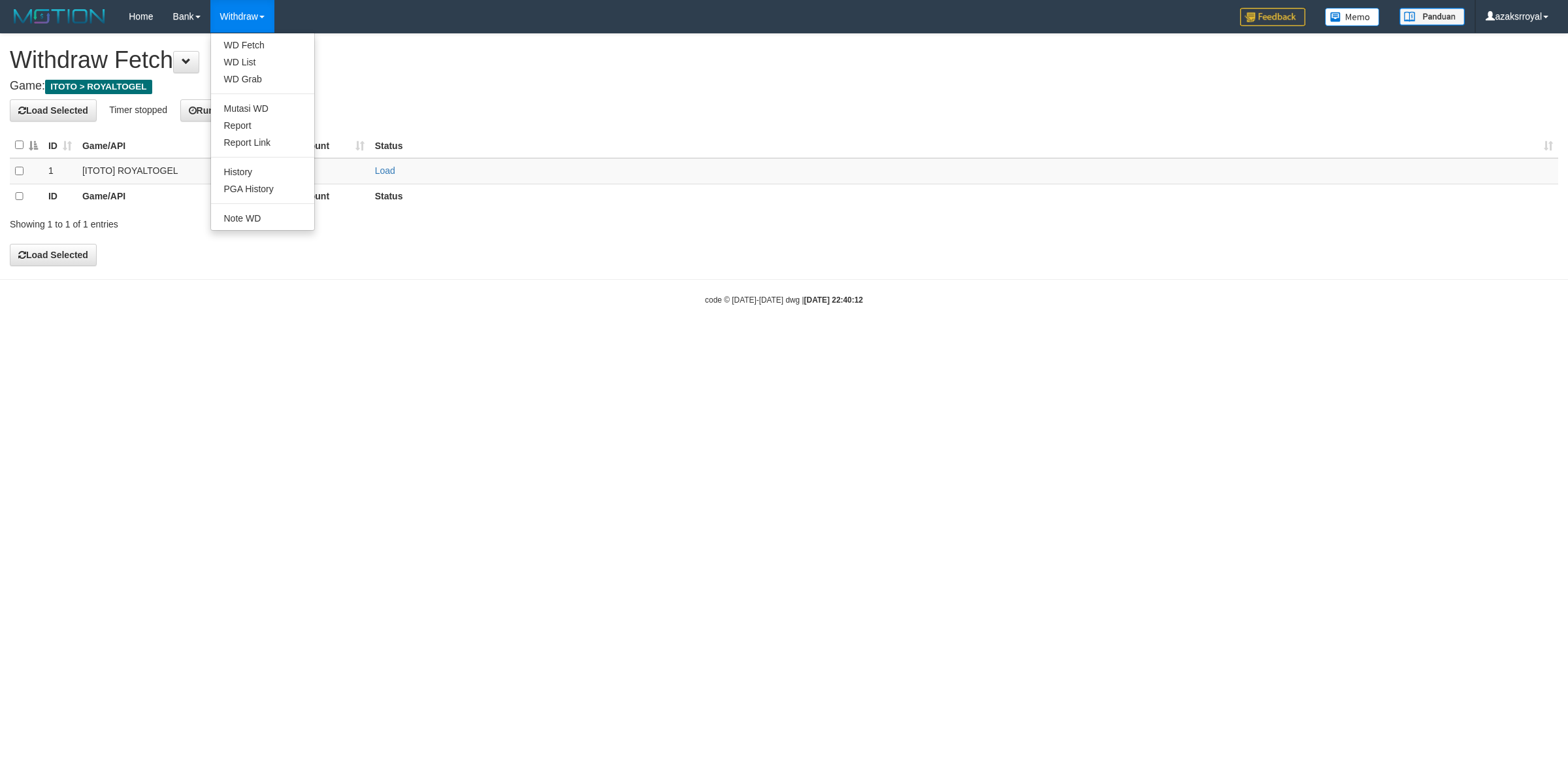
drag, startPoint x: 240, startPoint y: 36, endPoint x: 240, endPoint y: 44, distance: 8.0
click at [240, 36] on ul "WD Fetch WD List WD Grab Mutasi WD Report Report Link History PGA History Note …" at bounding box center [262, 132] width 104 height 198
click at [242, 24] on link "Withdraw" at bounding box center [242, 16] width 64 height 33
click at [243, 43] on link "WD Fetch" at bounding box center [262, 45] width 103 height 17
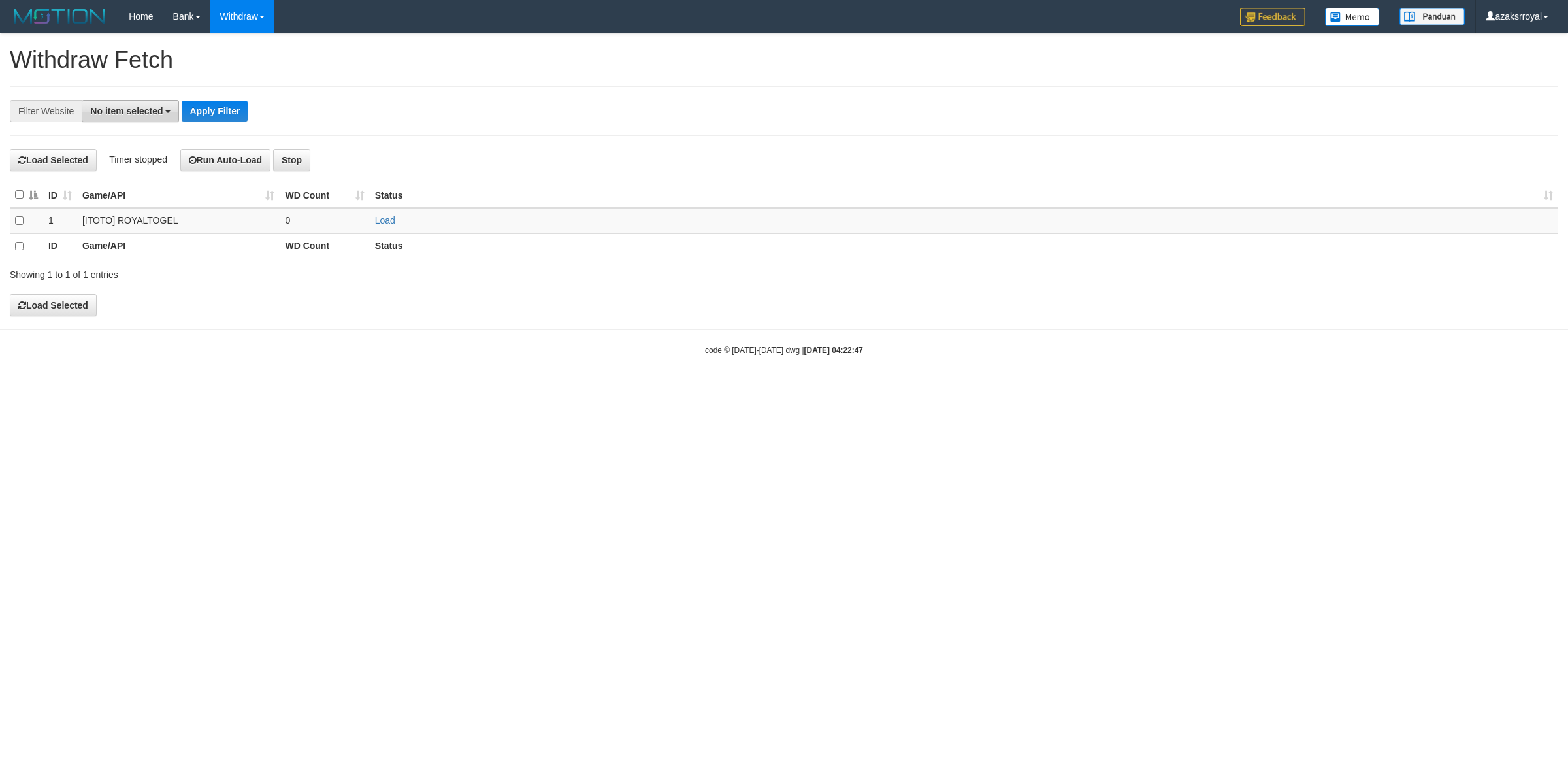
click at [149, 114] on span "No item selected" at bounding box center [126, 111] width 72 height 11
click at [154, 161] on label "SELECT ALL" at bounding box center [125, 161] width 88 height 18
select select "***"
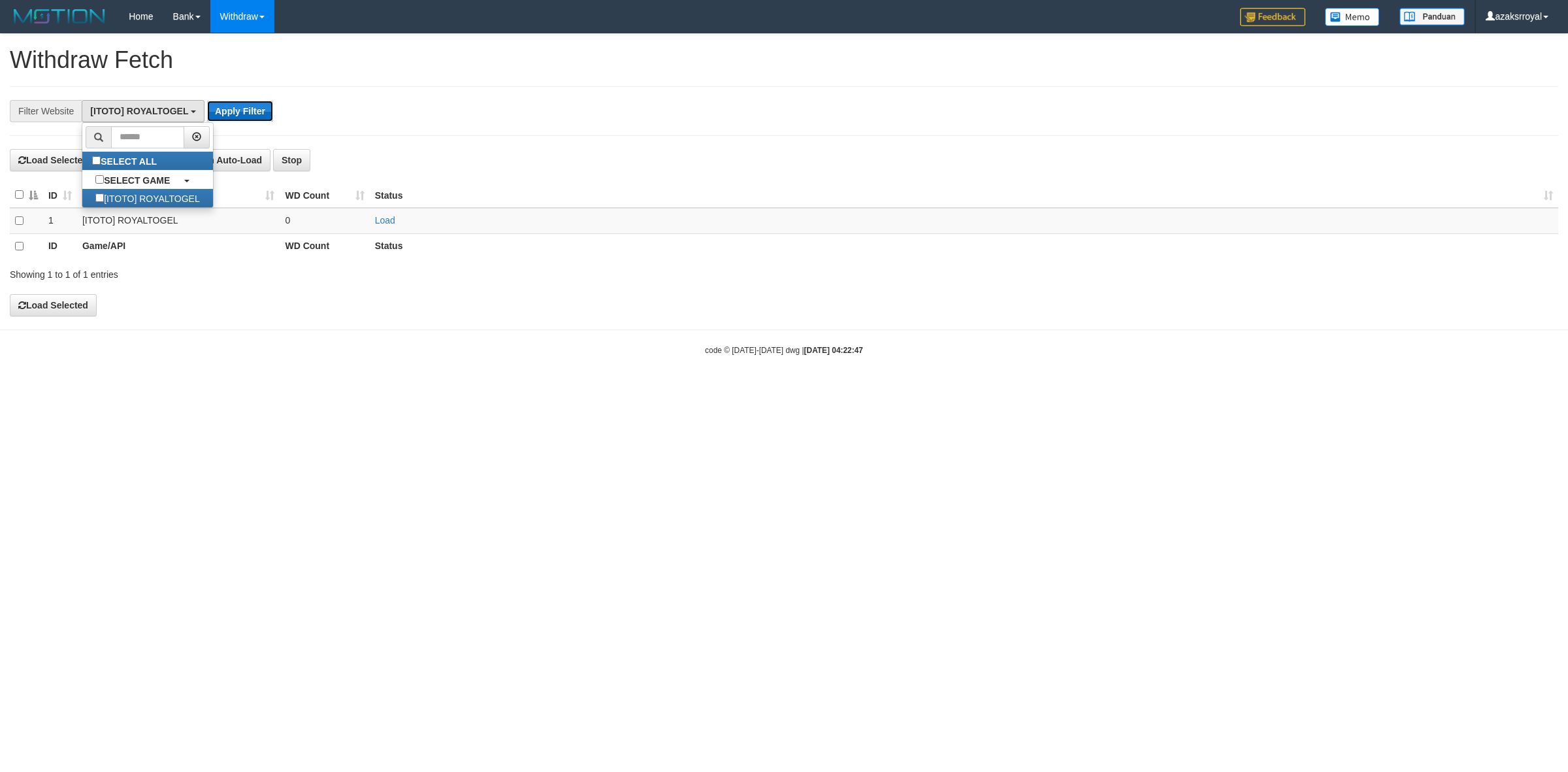
click at [226, 109] on button "Apply Filter" at bounding box center [240, 111] width 66 height 21
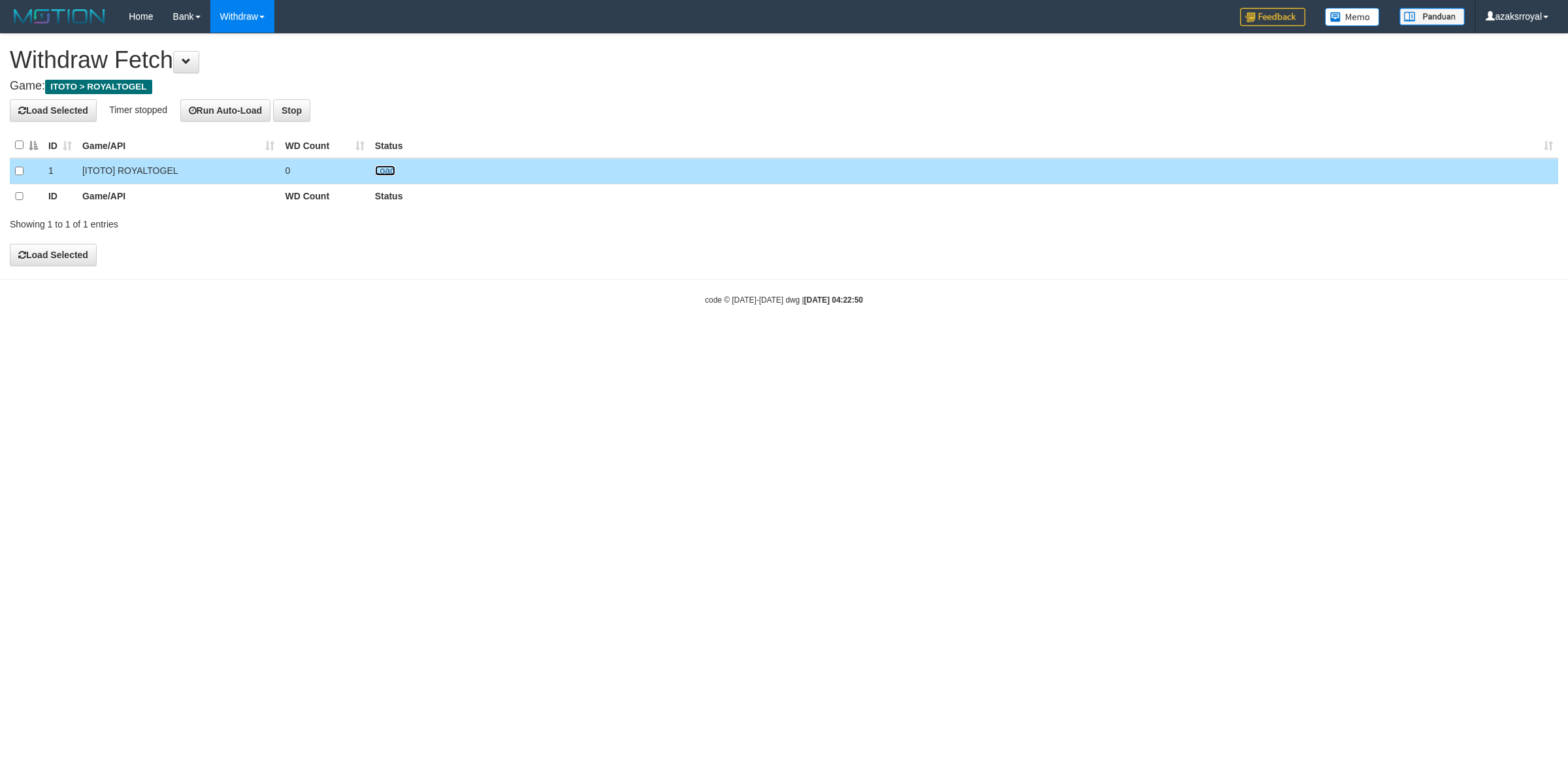
click at [383, 170] on link "Load" at bounding box center [385, 170] width 20 height 11
click at [216, 109] on button "Run Auto-Load" at bounding box center [226, 111] width 91 height 22
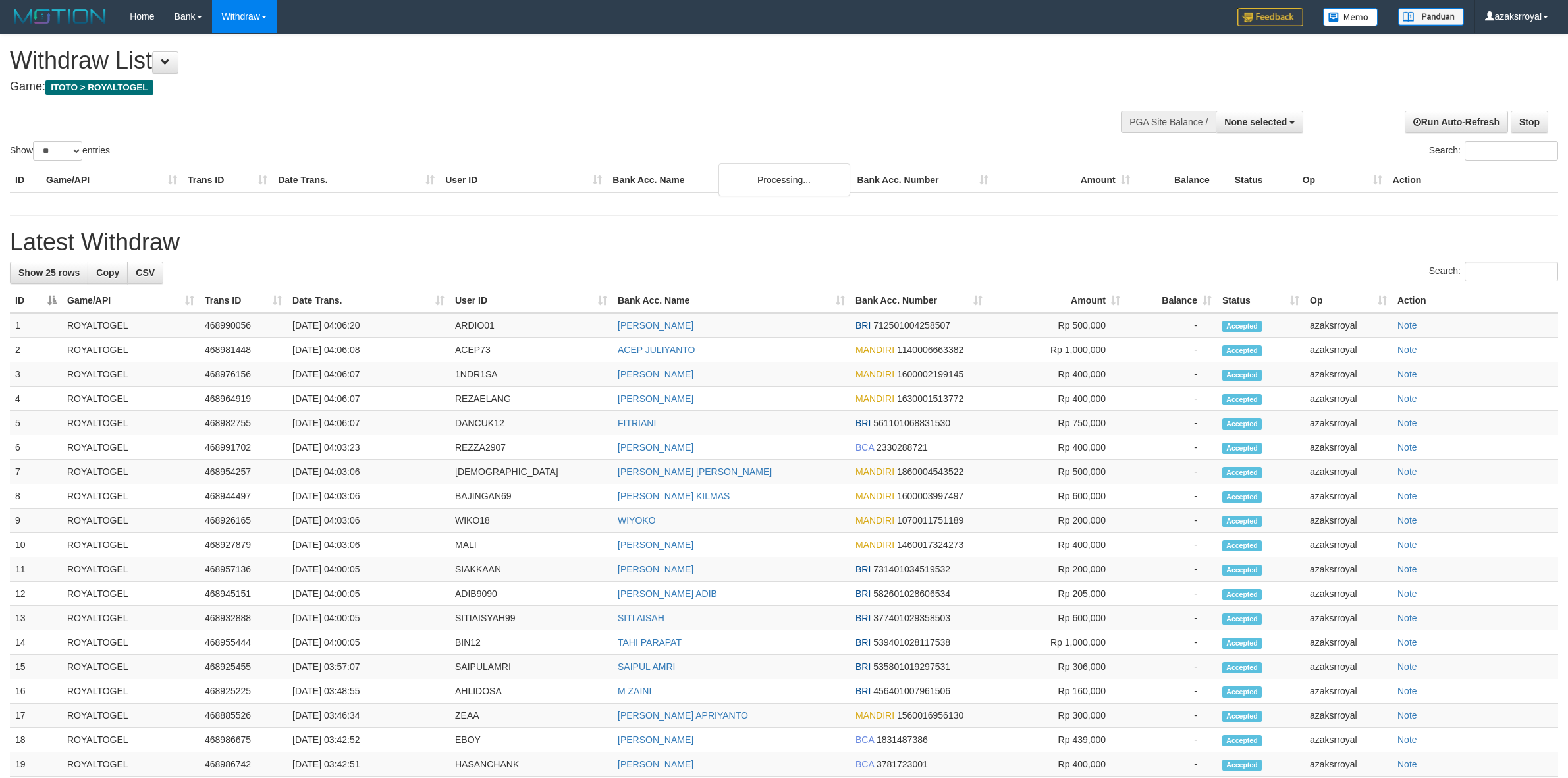
select select
select select "**"
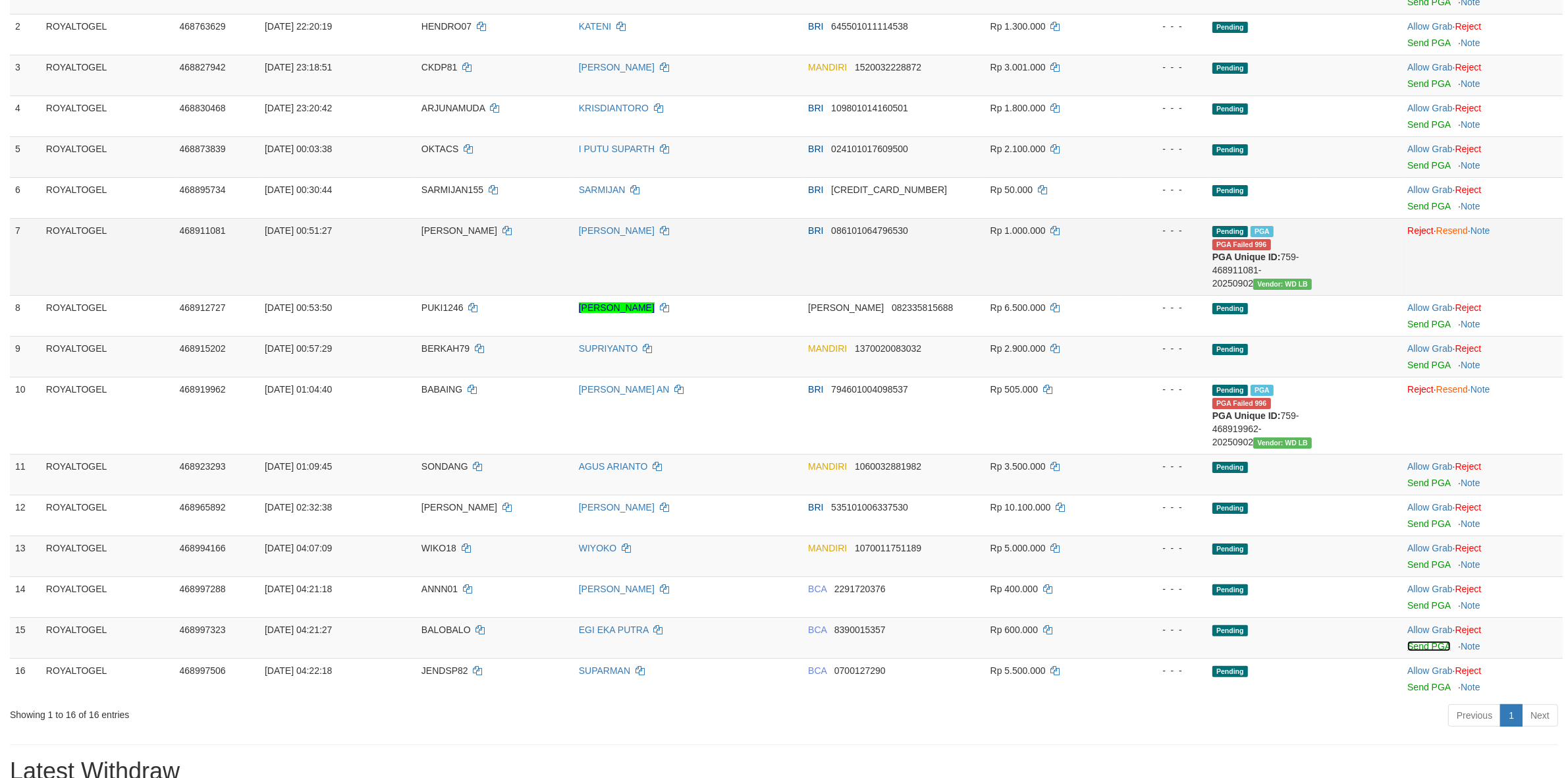
drag, startPoint x: 1422, startPoint y: 645, endPoint x: 856, endPoint y: 228, distance: 703.0
click at [1420, 645] on link "Send PGA" at bounding box center [1428, 646] width 43 height 11
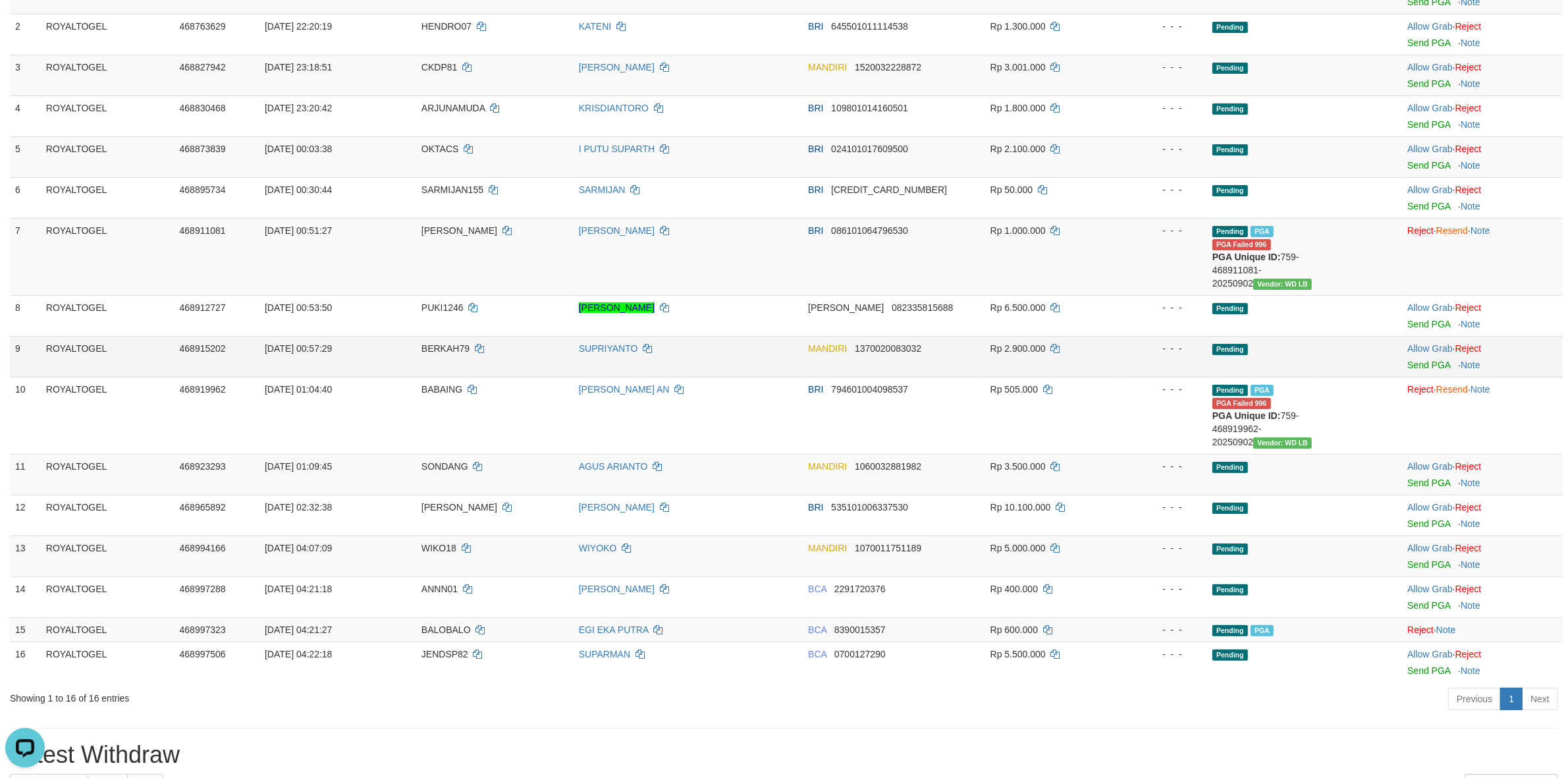
scroll to position [0, 0]
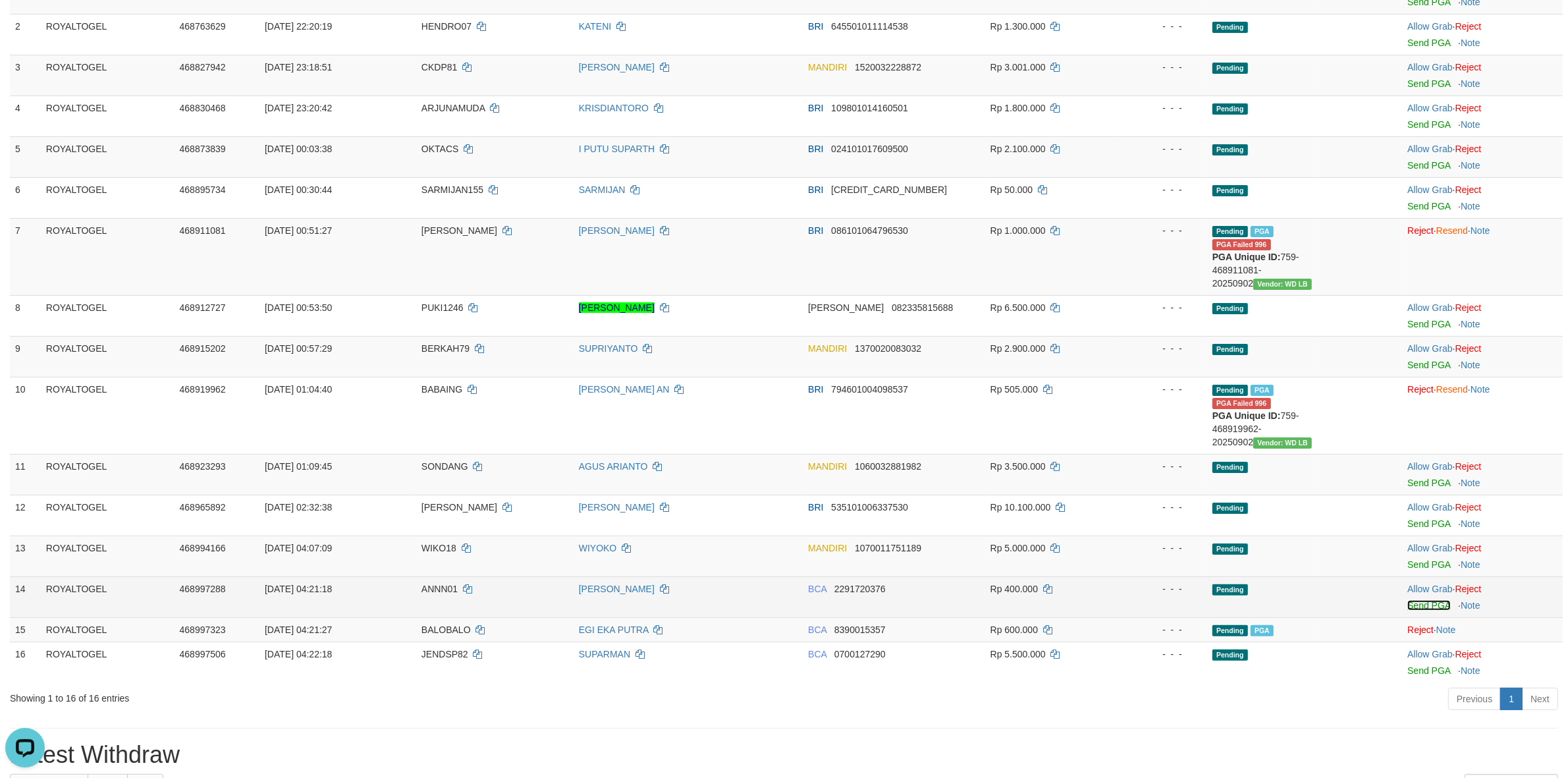
click at [1419, 608] on link "Send PGA" at bounding box center [1428, 605] width 43 height 11
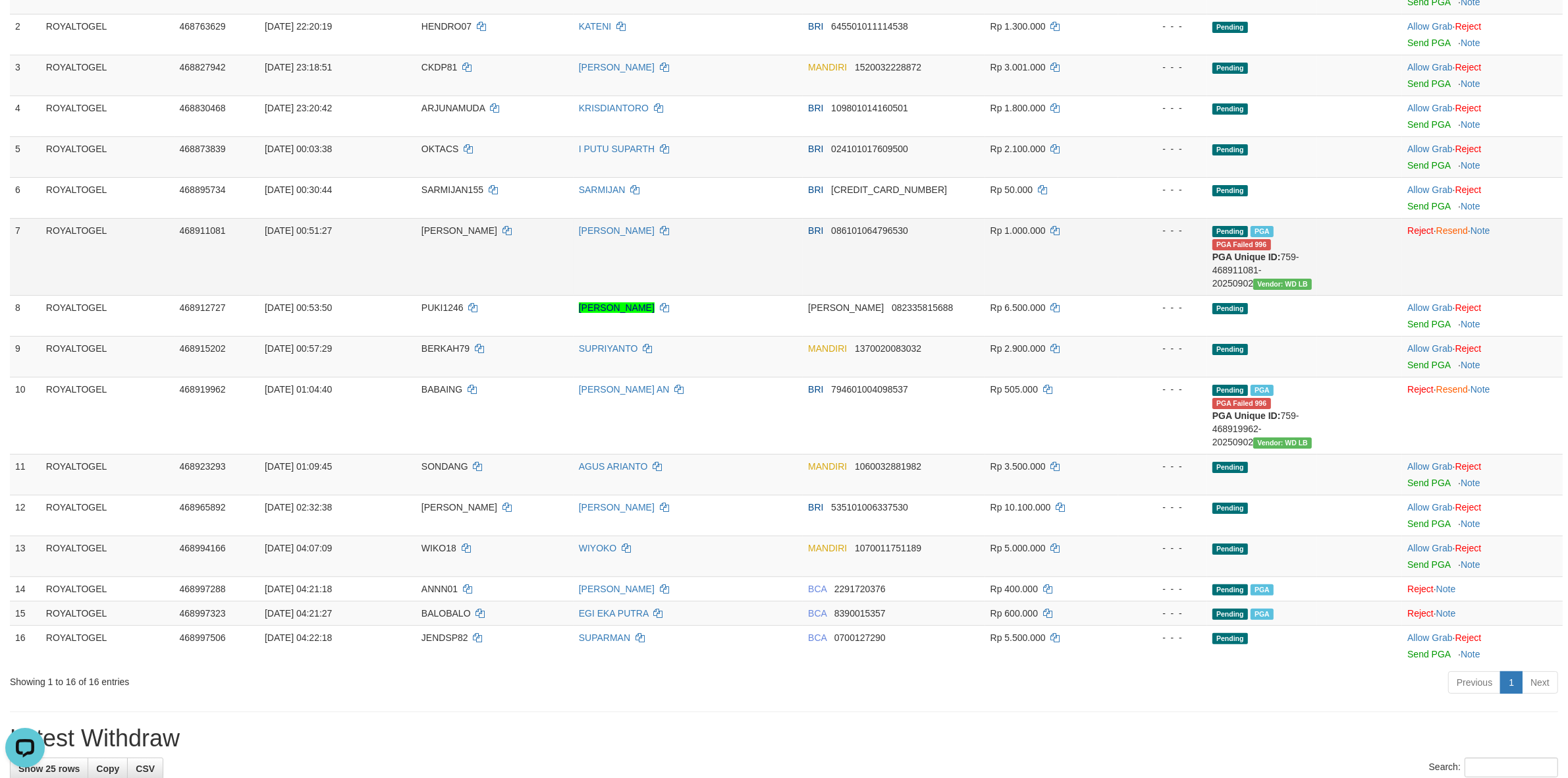
scroll to position [203, 0]
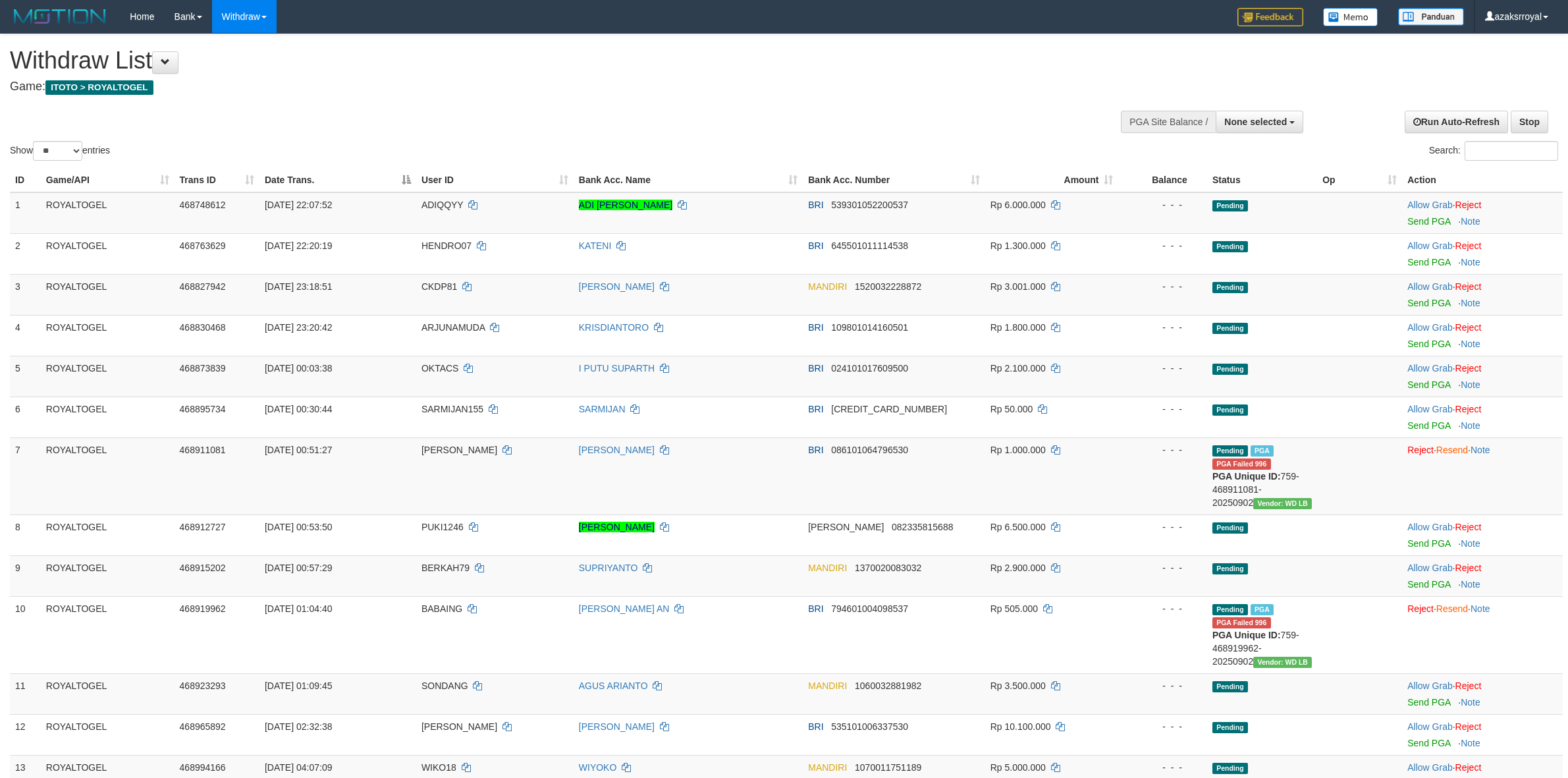
select select
select select "**"
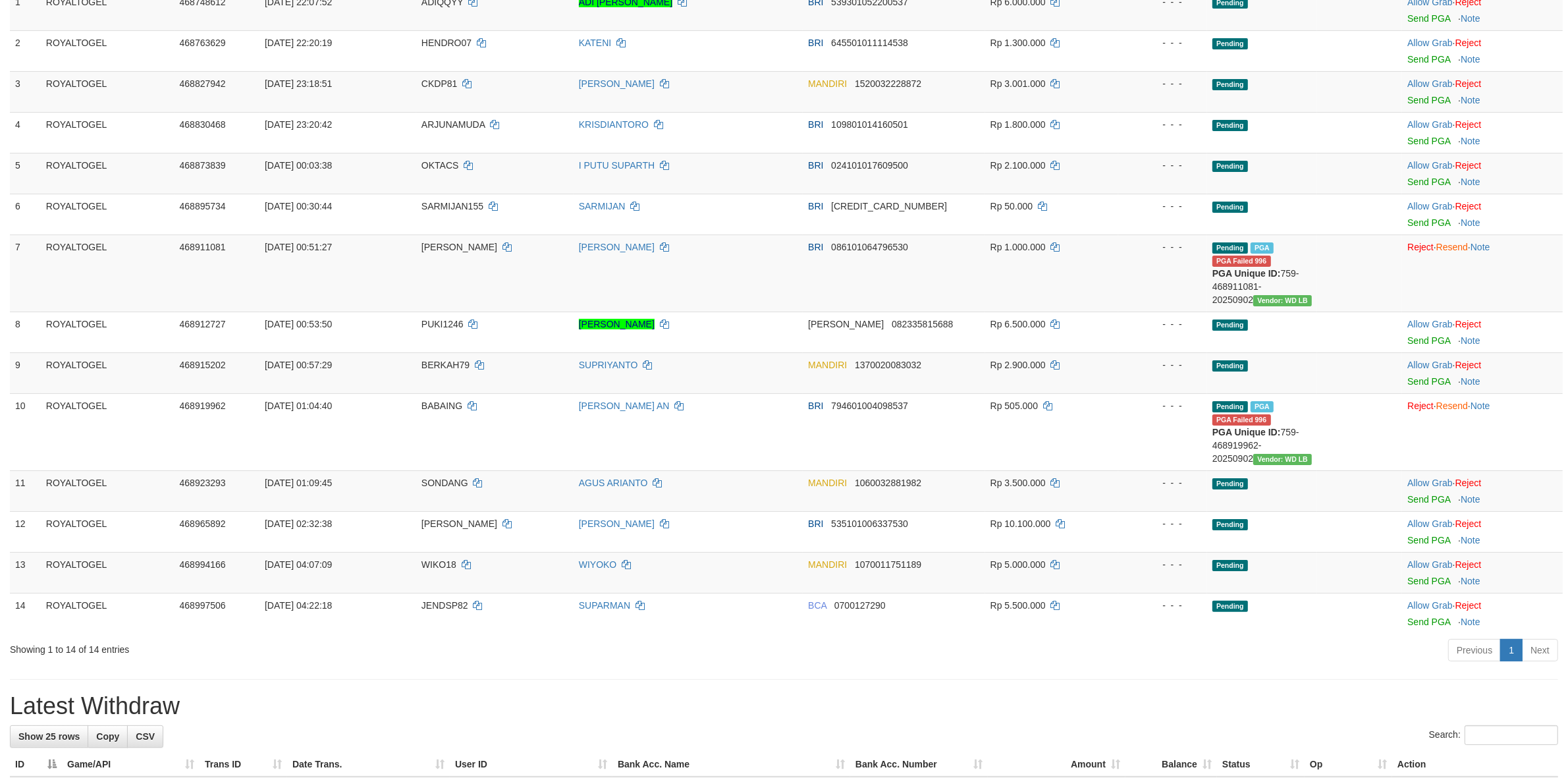
scroll to position [629, 0]
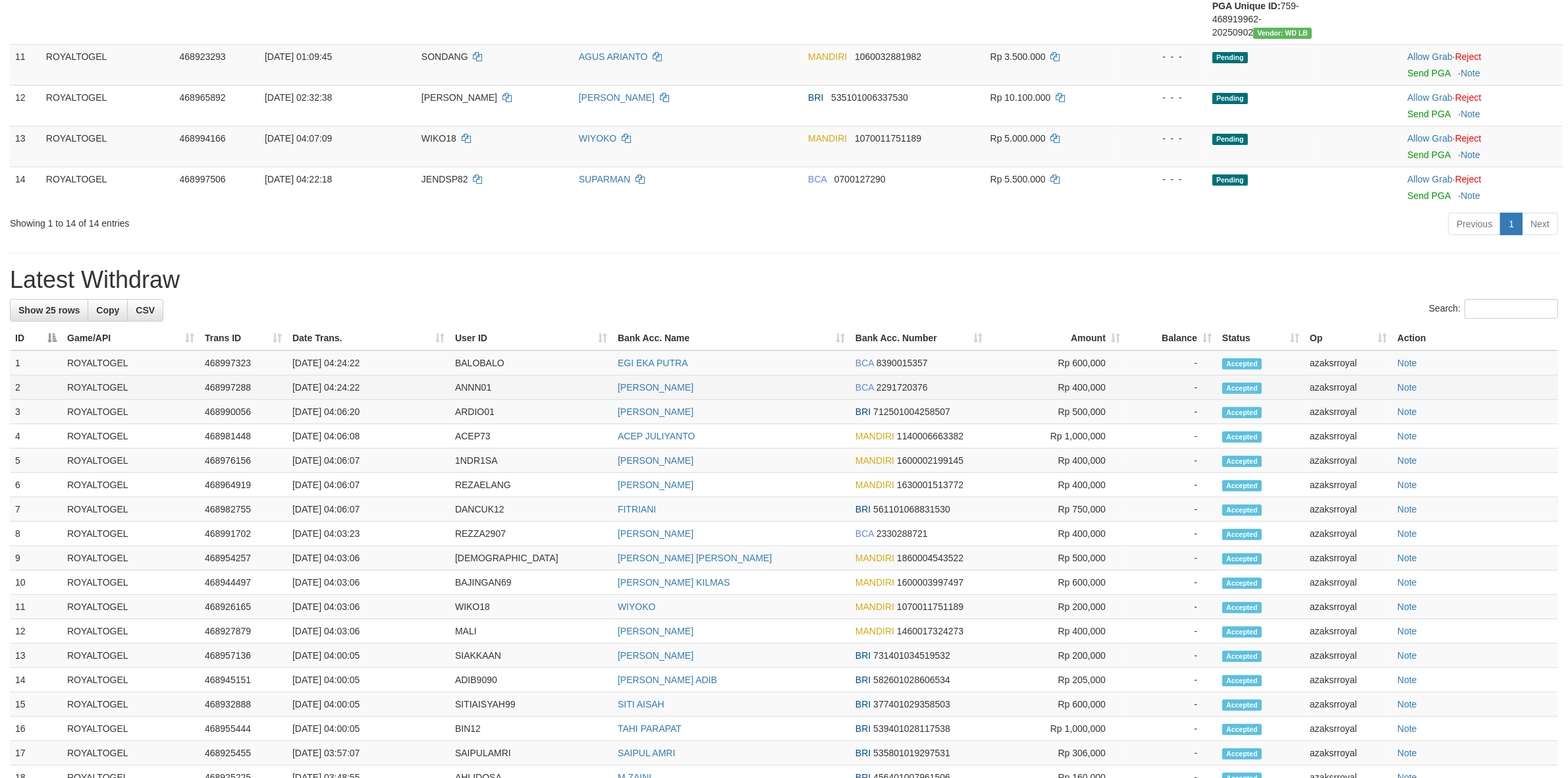
copy td "04:24:22"
drag, startPoint x: 340, startPoint y: 387, endPoint x: 384, endPoint y: 391, distance: 44.2
click at [384, 391] on td "[DATE] 04:24:22" at bounding box center [368, 387] width 163 height 24
copy td "04:24:22"
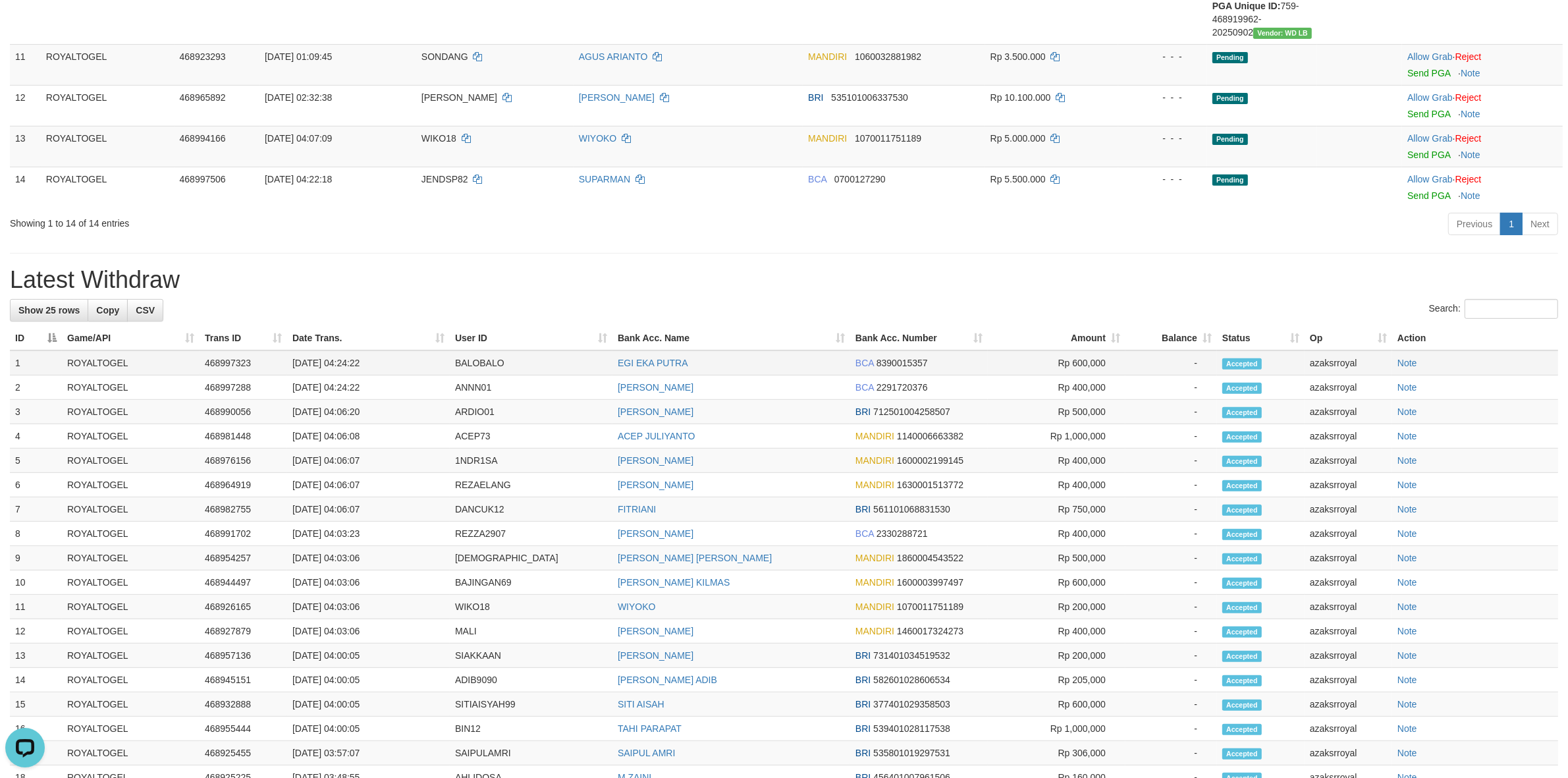
drag, startPoint x: 337, startPoint y: 367, endPoint x: 384, endPoint y: 366, distance: 47.0
click at [384, 366] on td "[DATE] 04:24:22" at bounding box center [368, 363] width 163 height 25
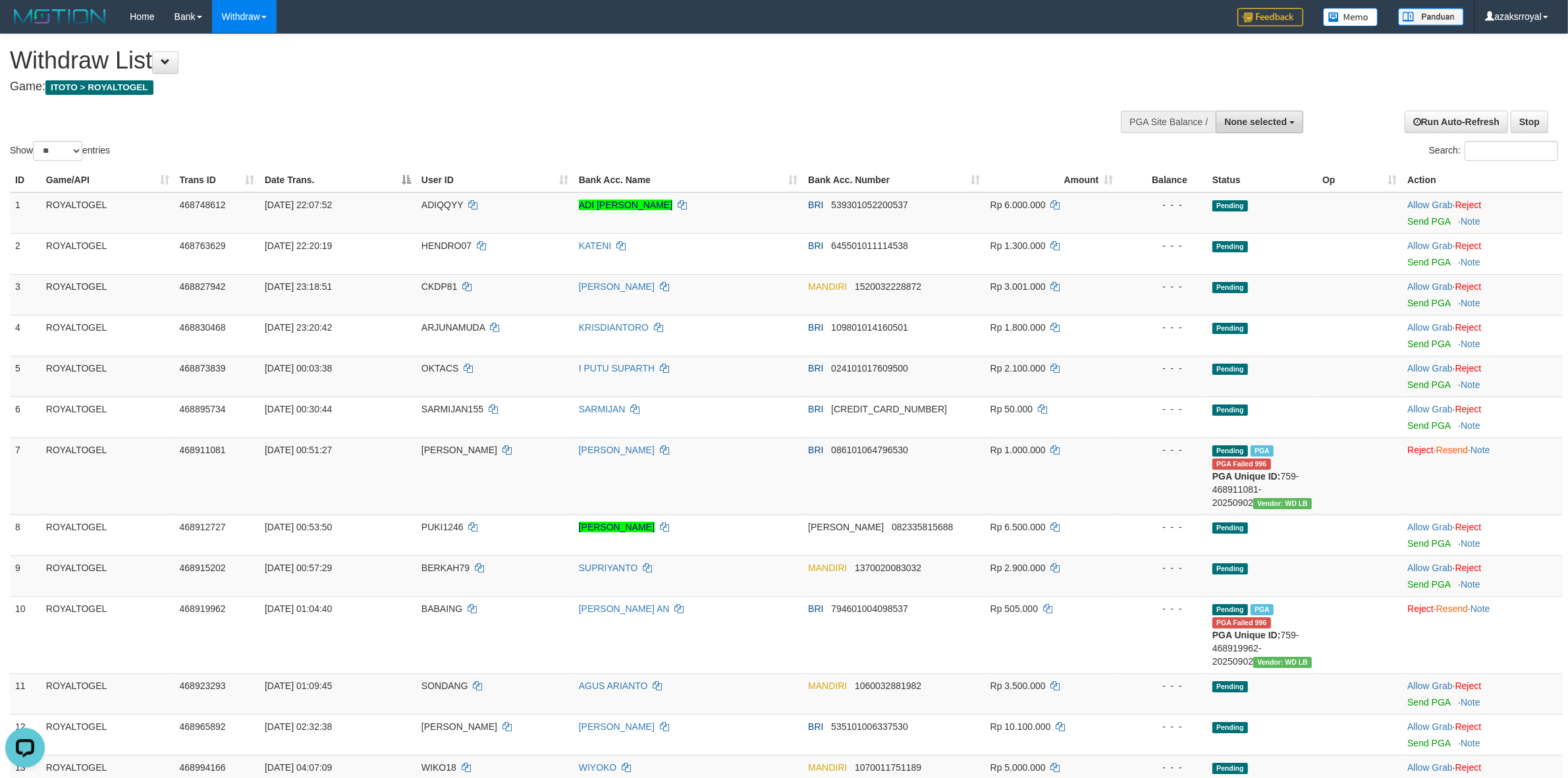
click at [1238, 126] on span "None selected" at bounding box center [1255, 122] width 63 height 11
click at [1215, 189] on label "[ITOTO] ROYALTOGEL" at bounding box center [1234, 188] width 136 height 17
select select "***"
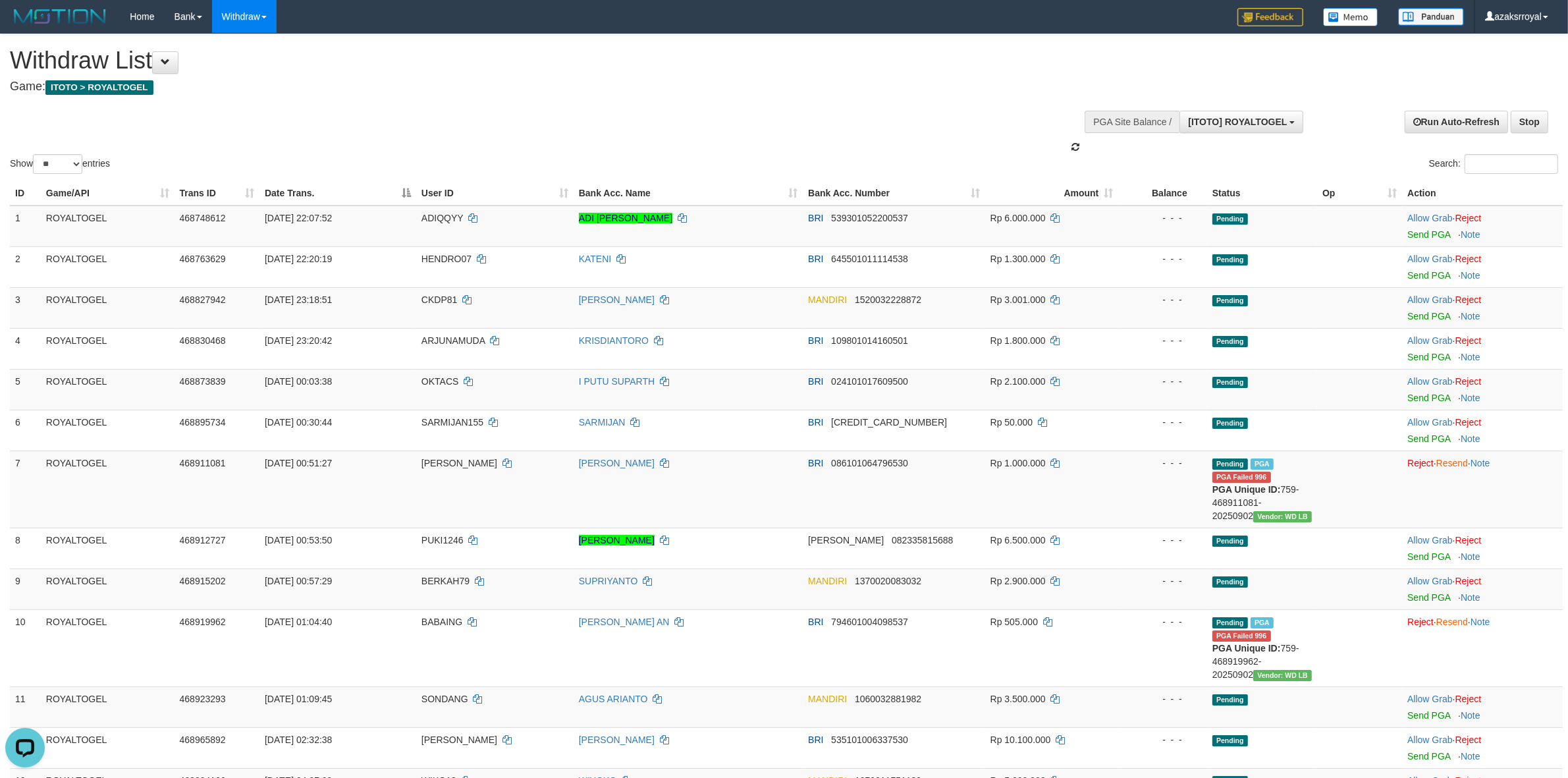
scroll to position [11, 0]
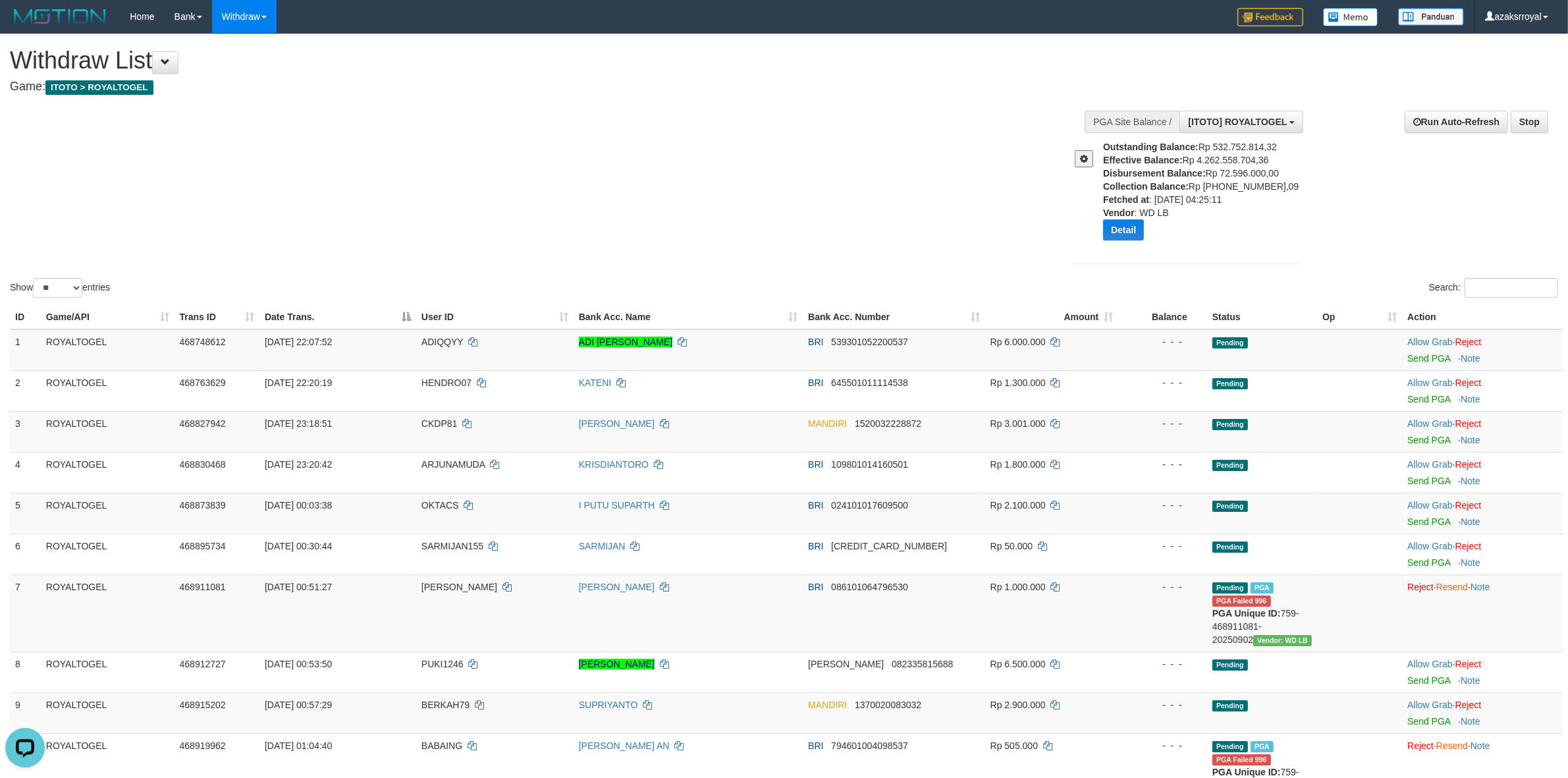
click at [745, 278] on div "Show ** ** ** *** entries" at bounding box center [392, 289] width 765 height 23
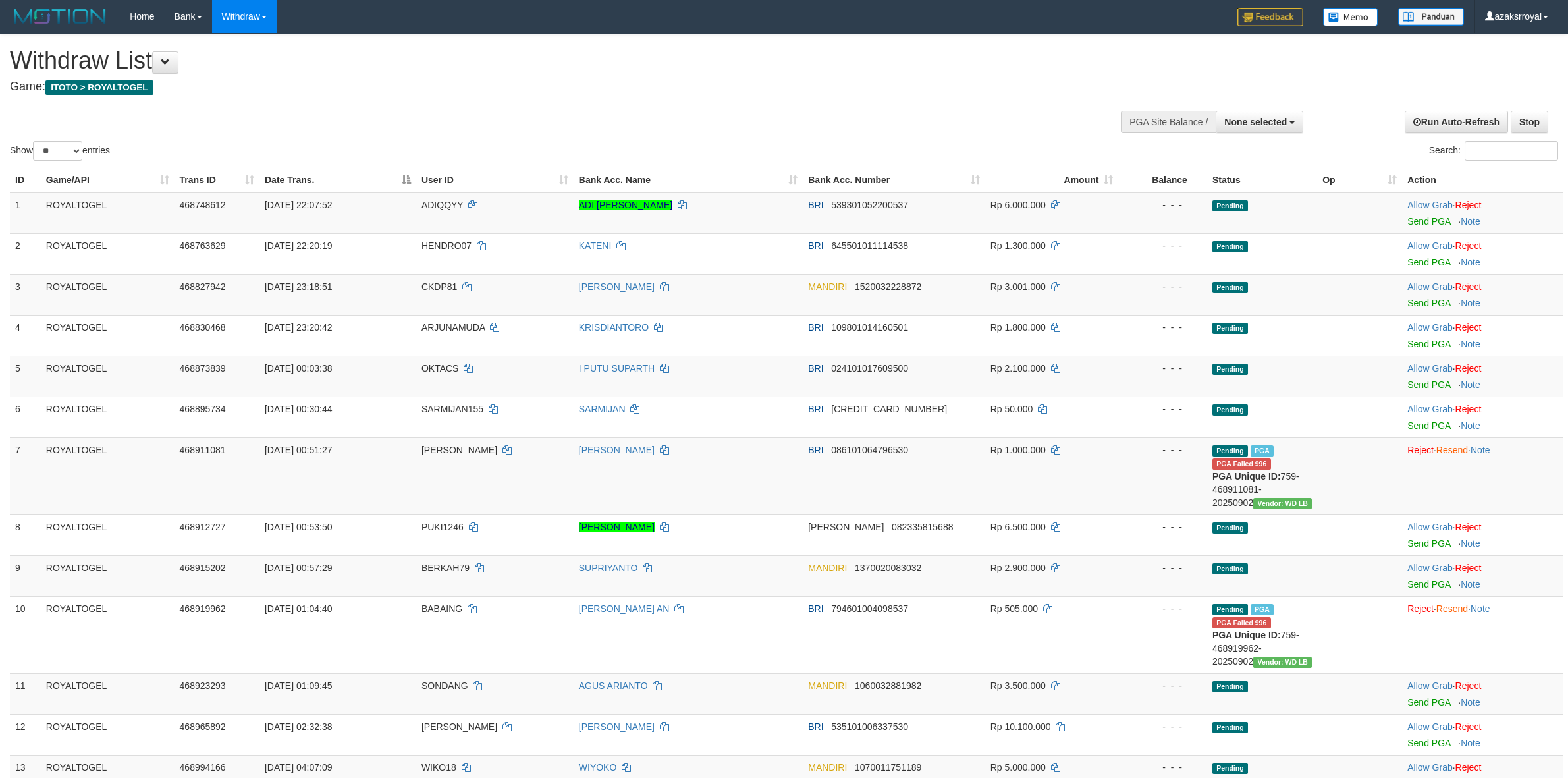
select select
select select "**"
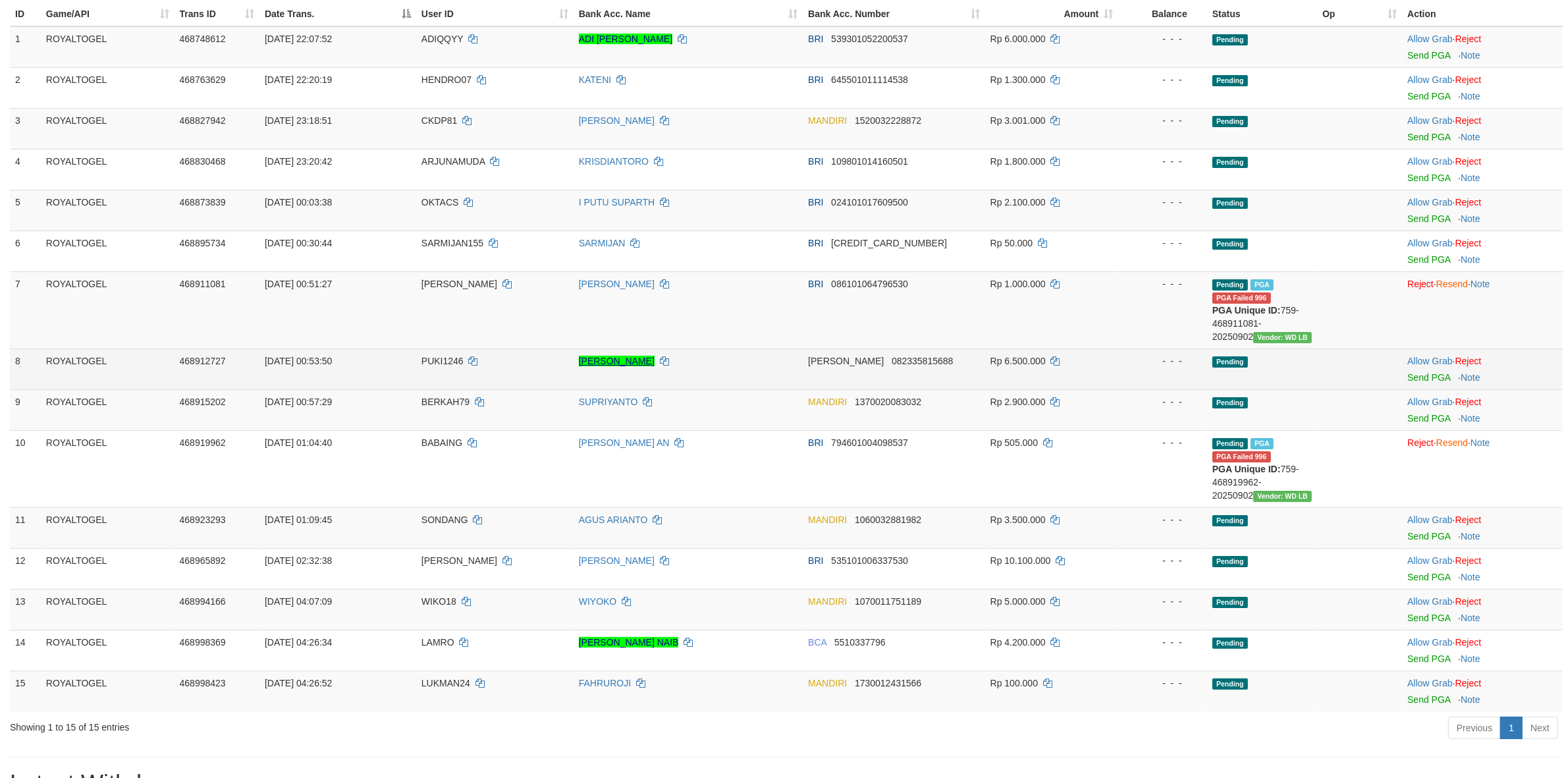
scroll to position [439, 0]
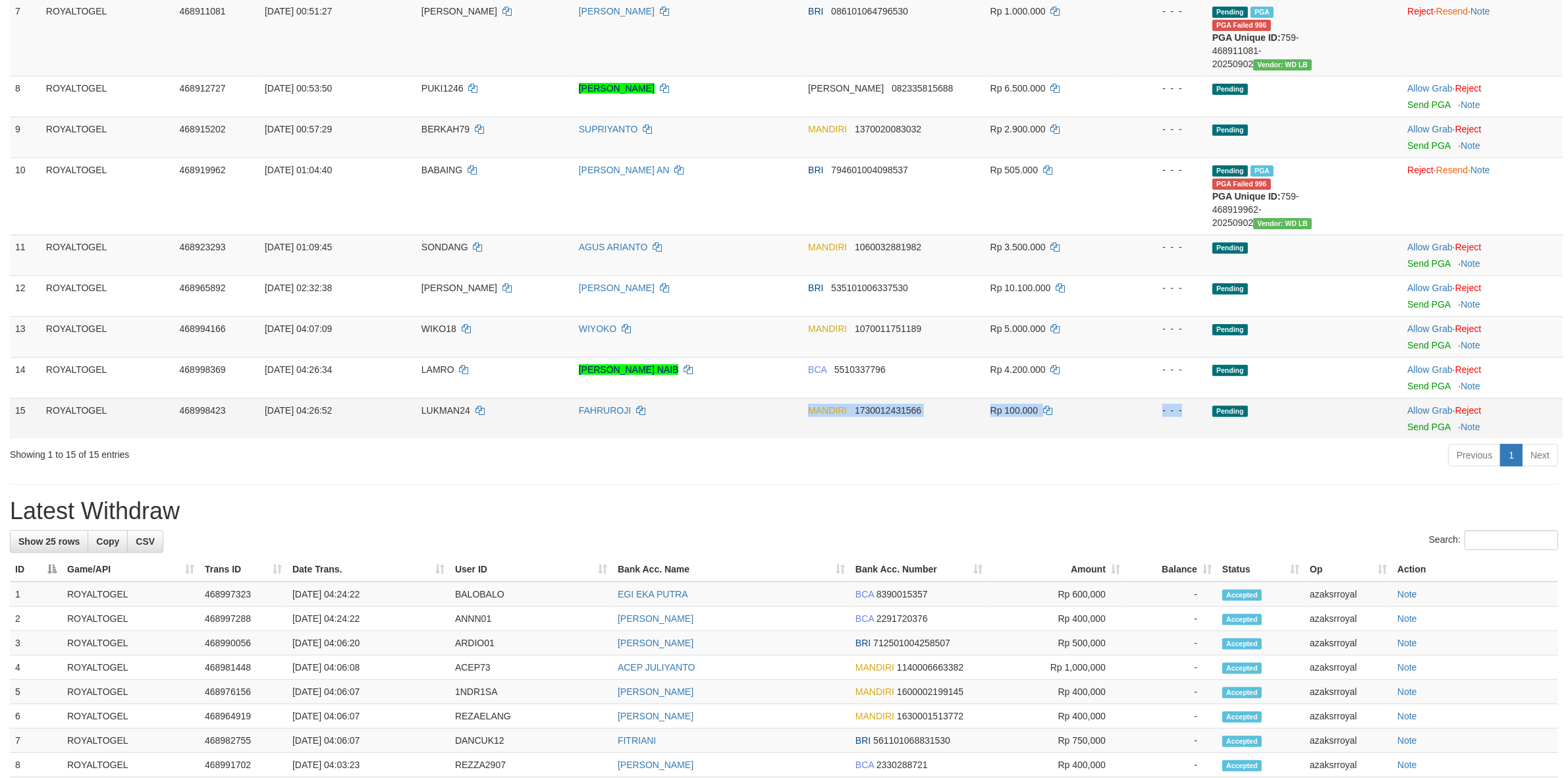
drag, startPoint x: 728, startPoint y: 410, endPoint x: 1218, endPoint y: 410, distance: 490.0
click at [1217, 410] on tr "15 ROYALTOGEL 468998423 [DATE] 04:26:52 LUKMAN24 [PERSON_NAME] 1730012431566 Rp…" at bounding box center [786, 418] width 1552 height 41
click at [1416, 429] on link "Send PGA" at bounding box center [1428, 426] width 43 height 11
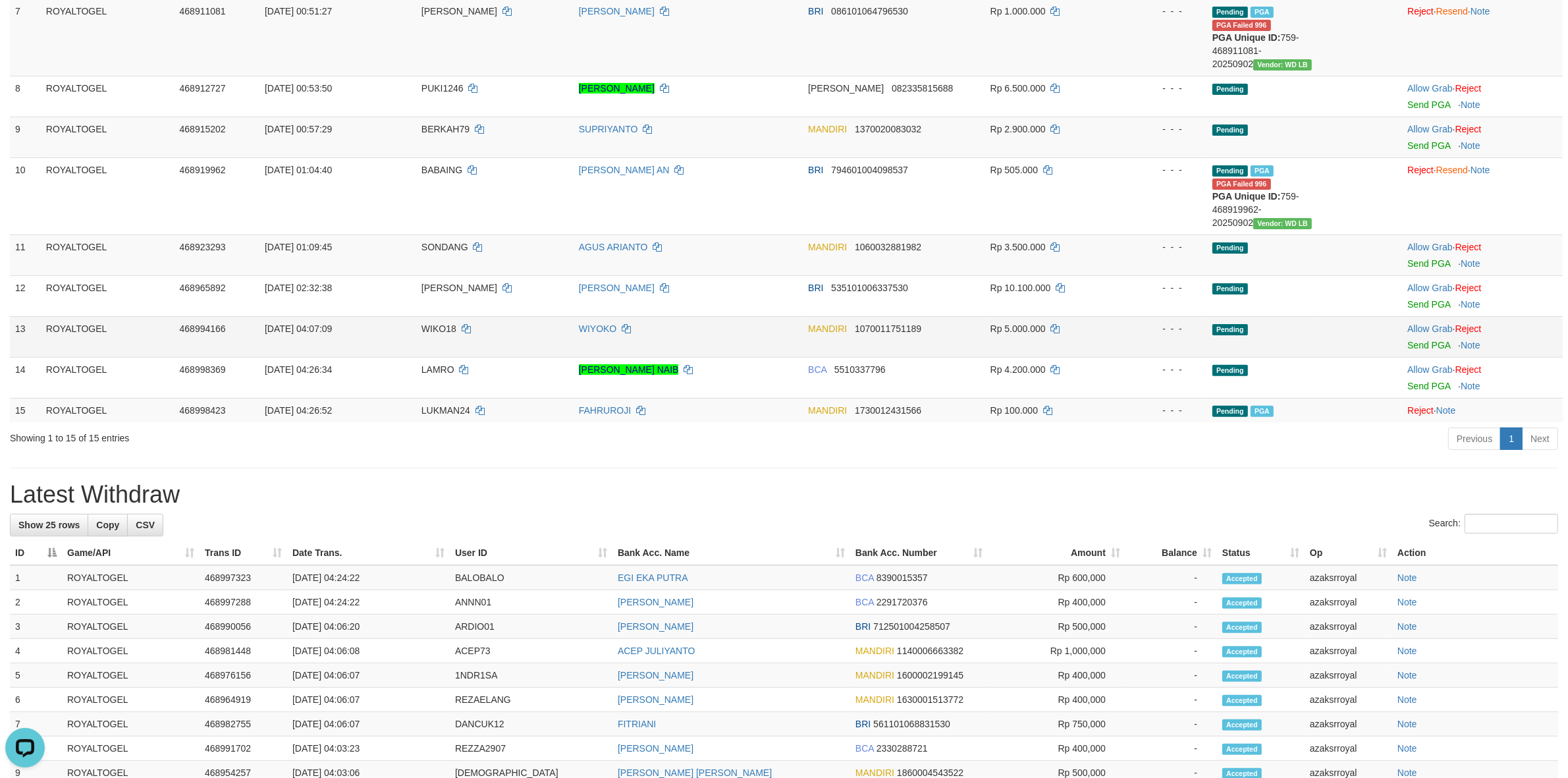
scroll to position [0, 0]
click at [717, 474] on div "**********" at bounding box center [784, 423] width 1568 height 1654
